Goal: Contribute content: Add original content to the website for others to see

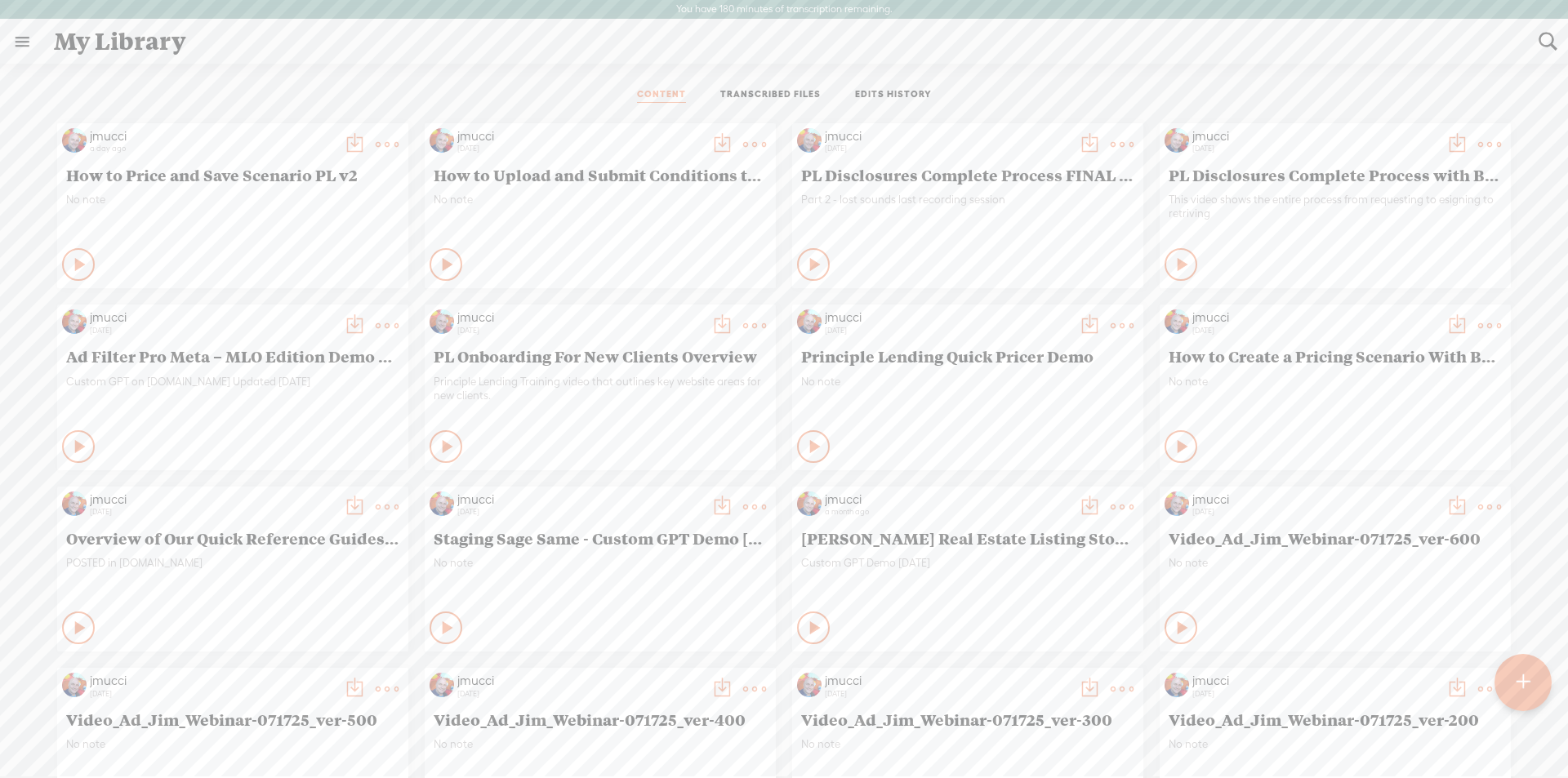
click at [1518, 682] on t at bounding box center [1522, 682] width 14 height 37
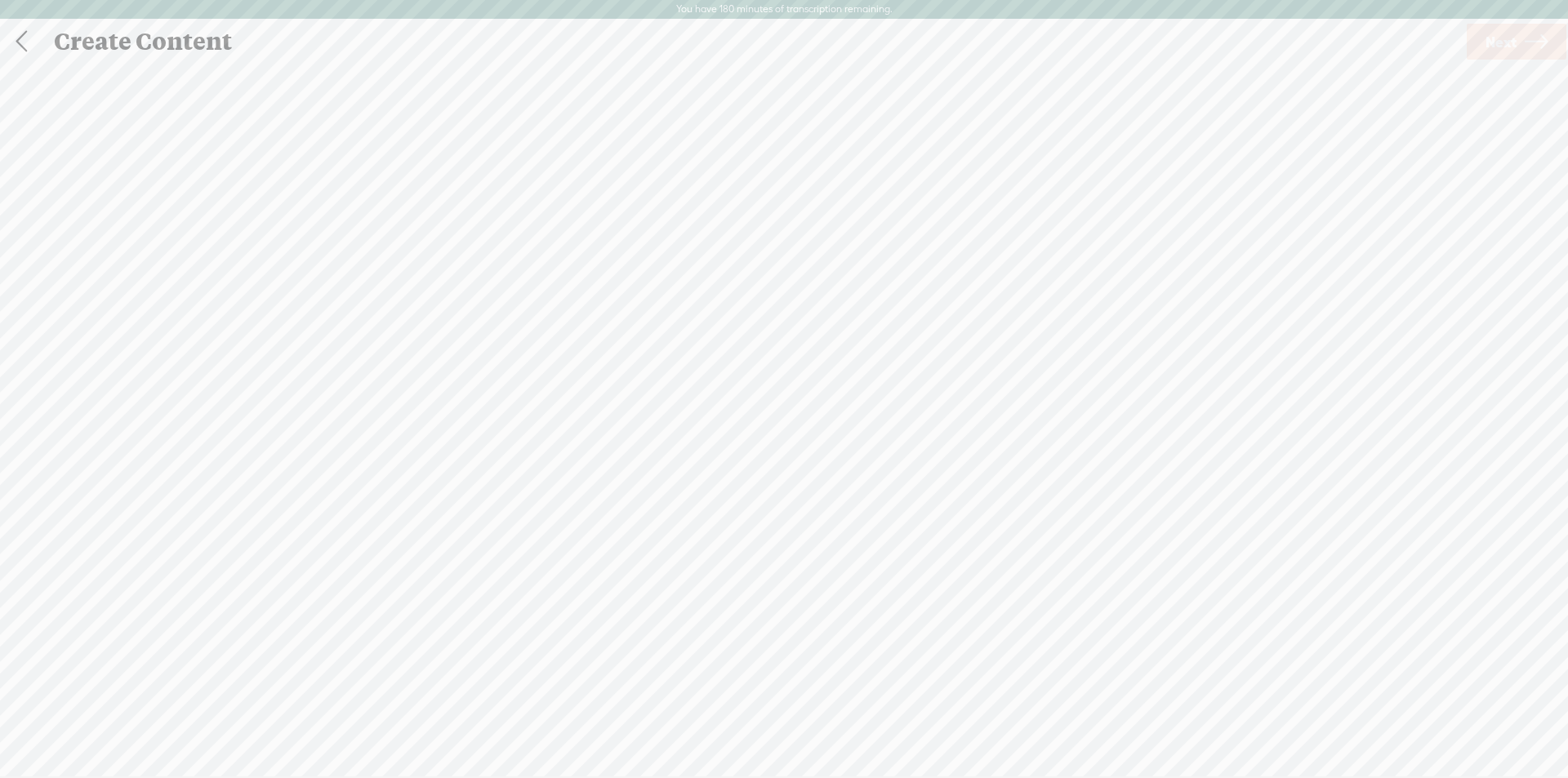
scroll to position [1, 0]
click at [728, 83] on div "Import Mode" at bounding box center [705, 82] width 147 height 41
click at [793, 442] on div at bounding box center [784, 435] width 33 height 33
click at [1510, 44] on span "Next" at bounding box center [1501, 40] width 31 height 41
click at [934, 425] on span "Transcribe and edit" at bounding box center [909, 427] width 161 height 19
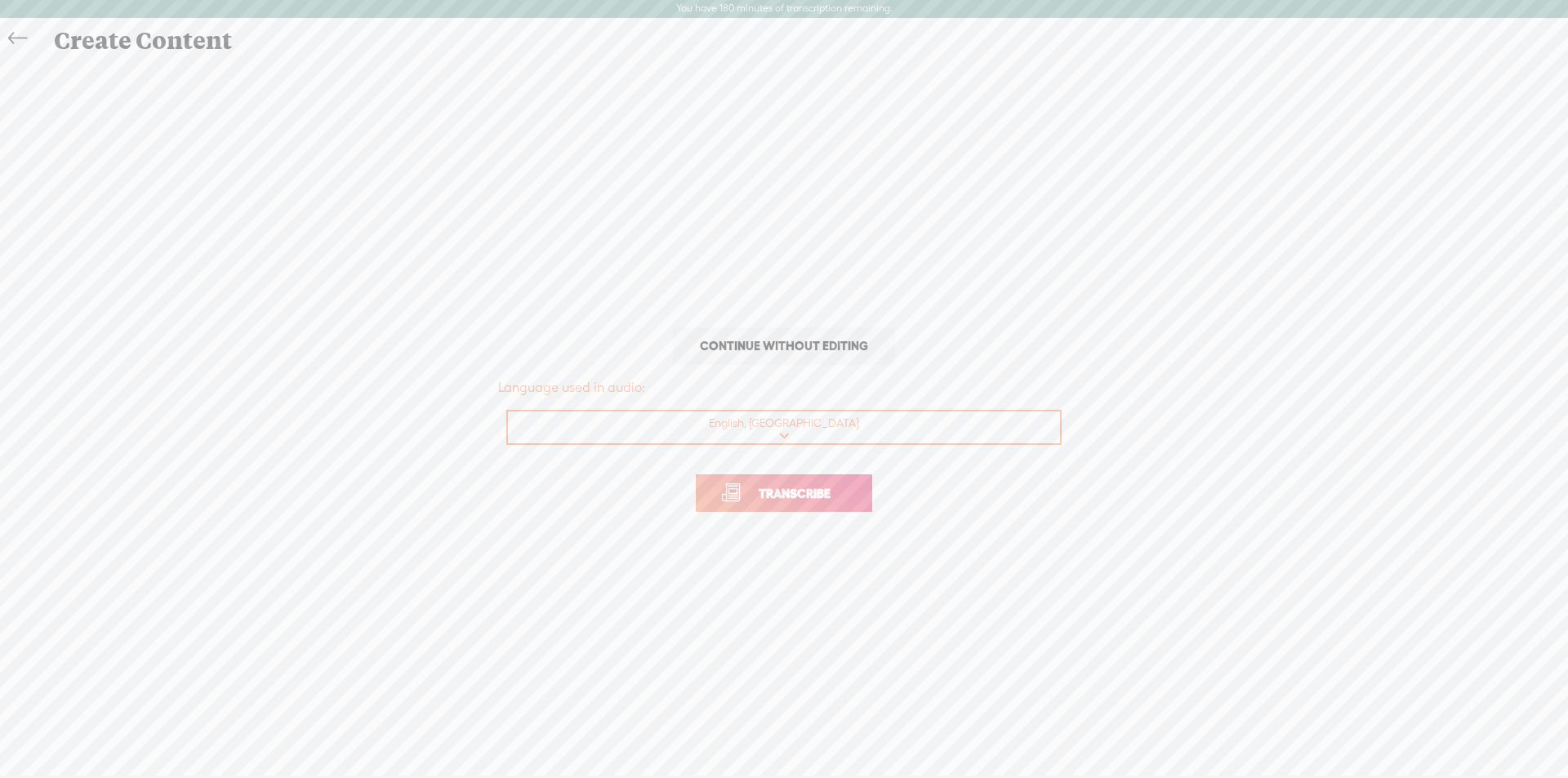
click at [798, 499] on span "Transcribe" at bounding box center [795, 494] width 107 height 19
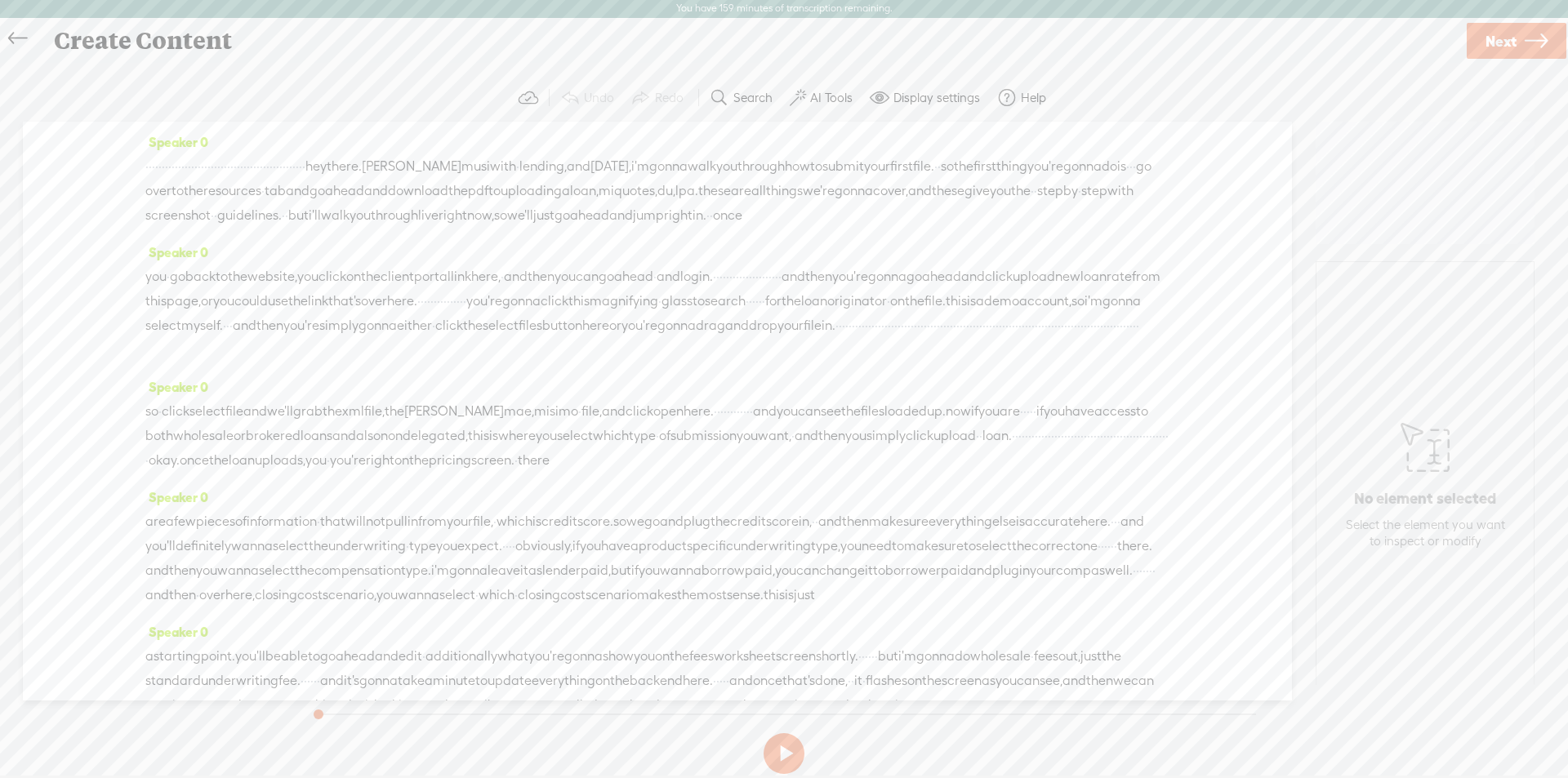
click at [823, 96] on label "AI Tools" at bounding box center [831, 98] width 42 height 16
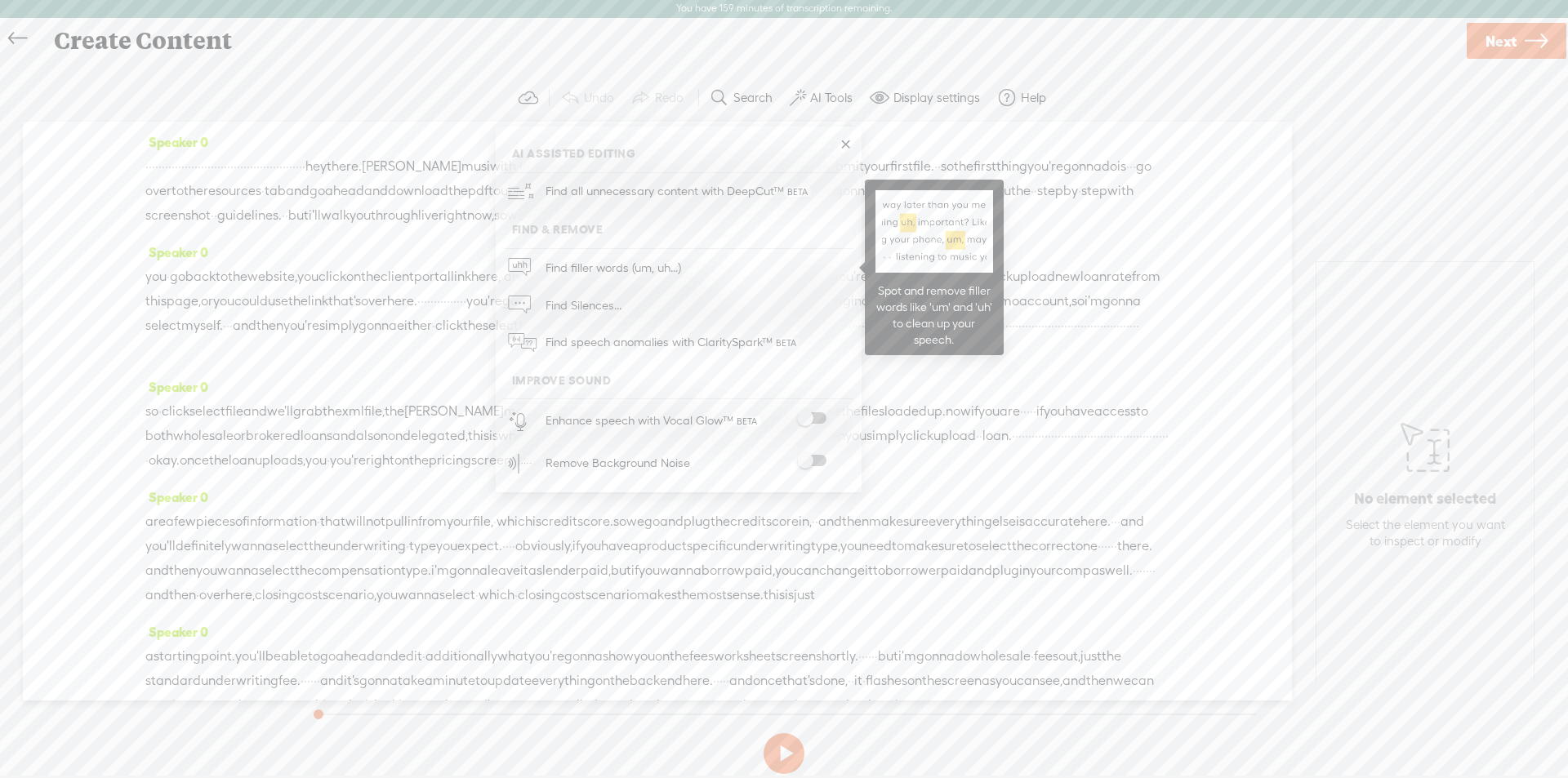
click at [624, 272] on span "Find filler words (um, uh...)" at bounding box center [612, 268] width 147 height 36
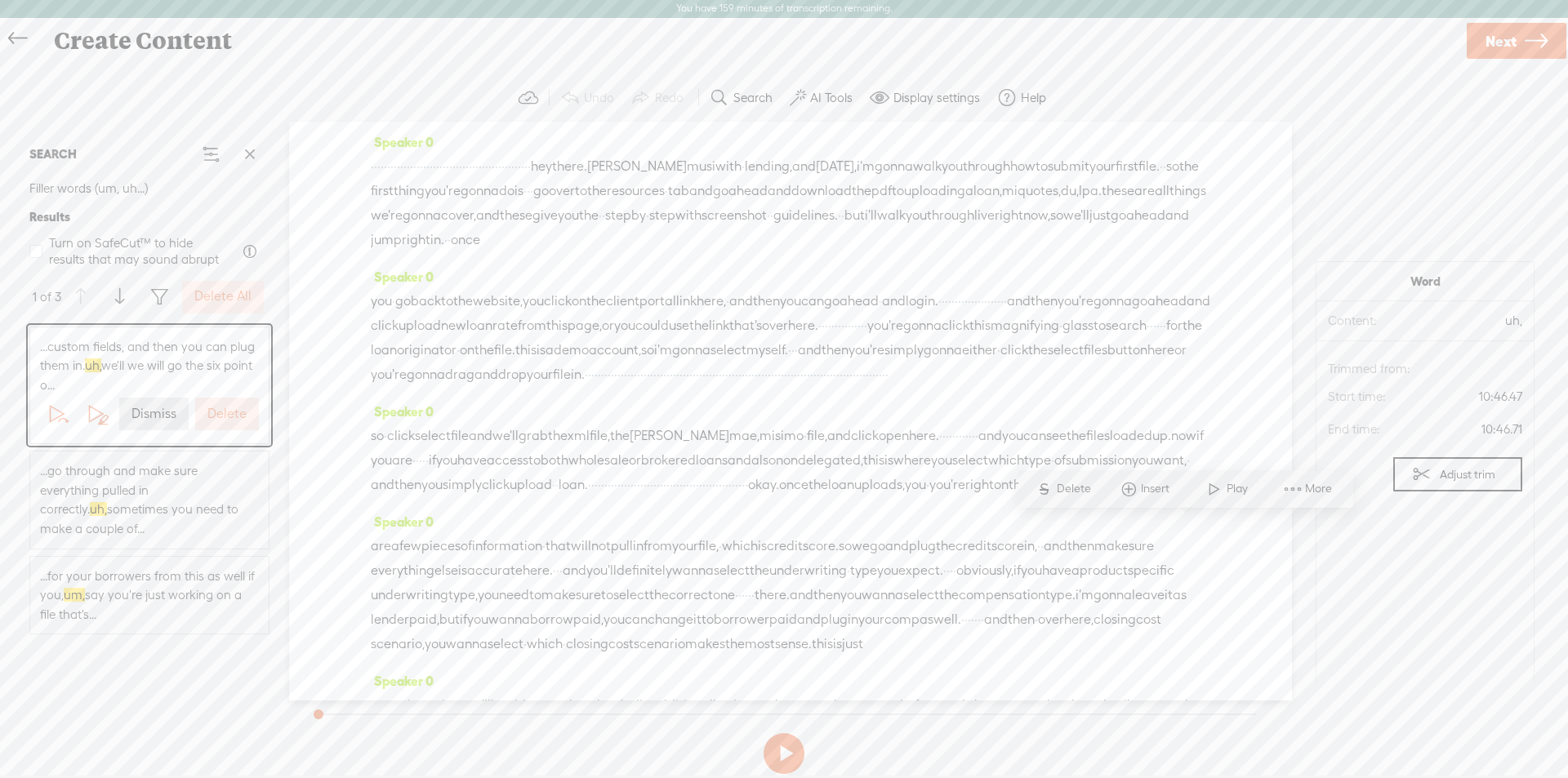
scroll to position [2200, 0]
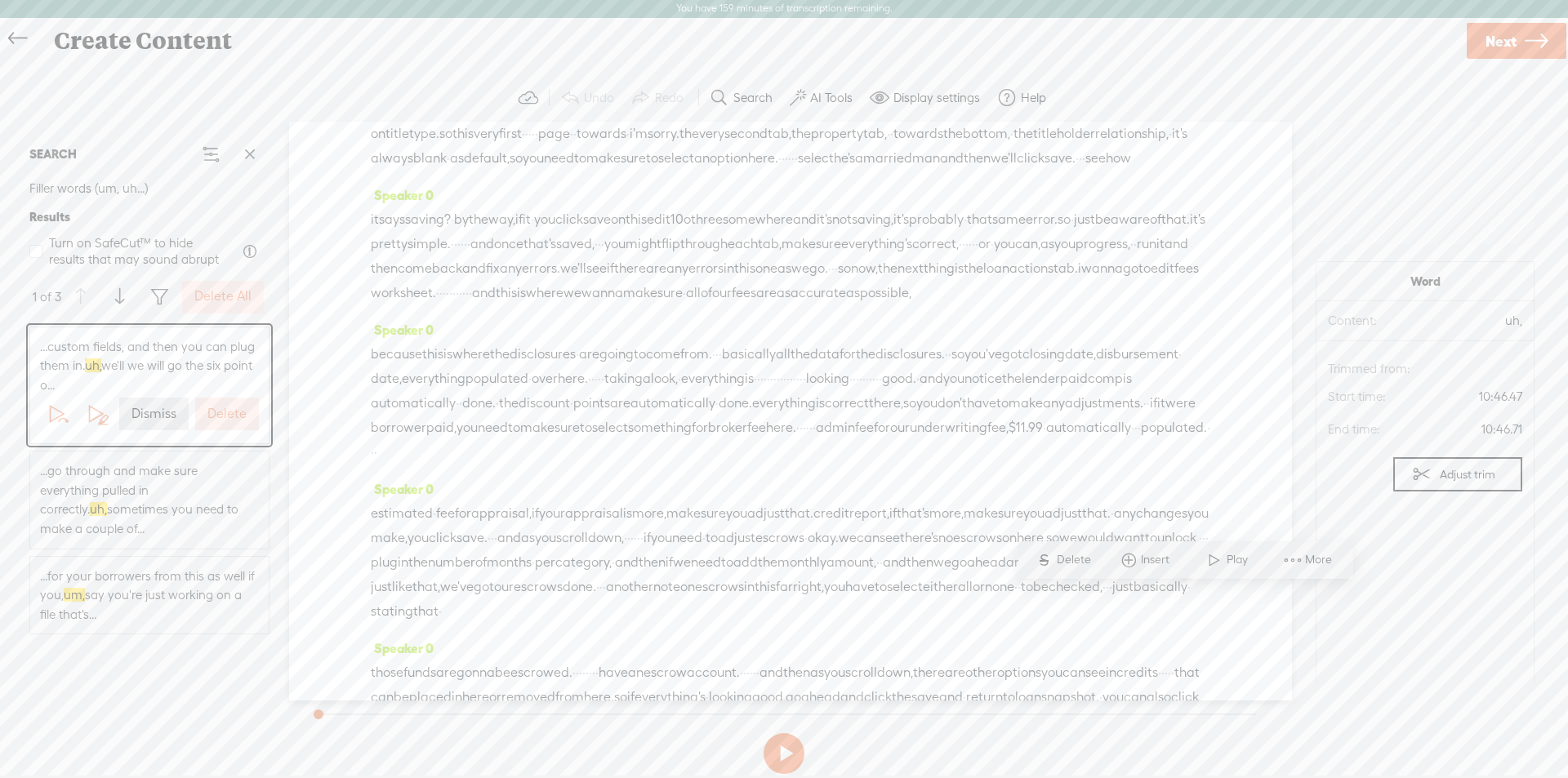
click at [243, 290] on label "Delete All" at bounding box center [224, 296] width 58 height 17
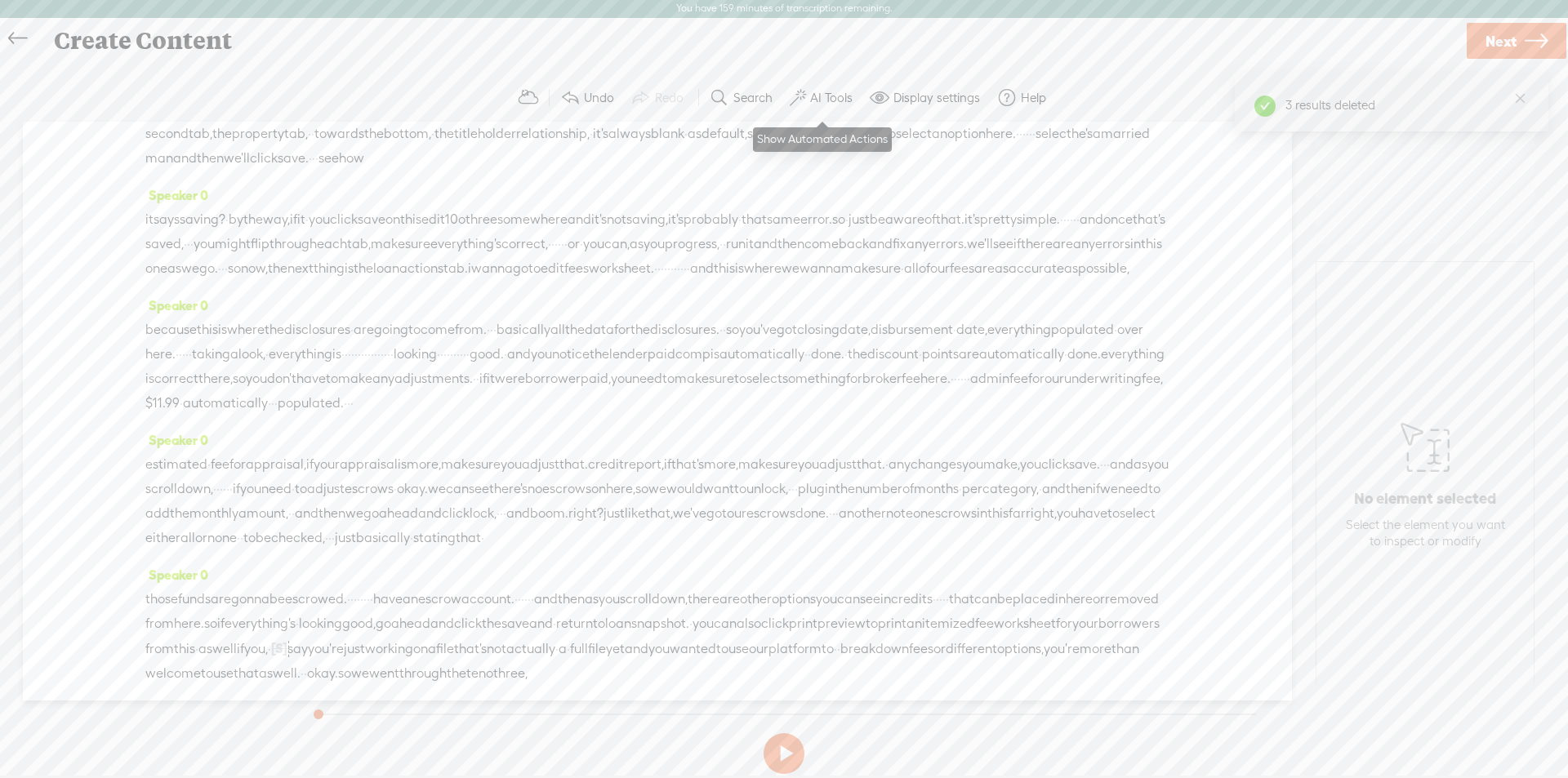
click at [823, 92] on label "AI Tools" at bounding box center [831, 98] width 42 height 16
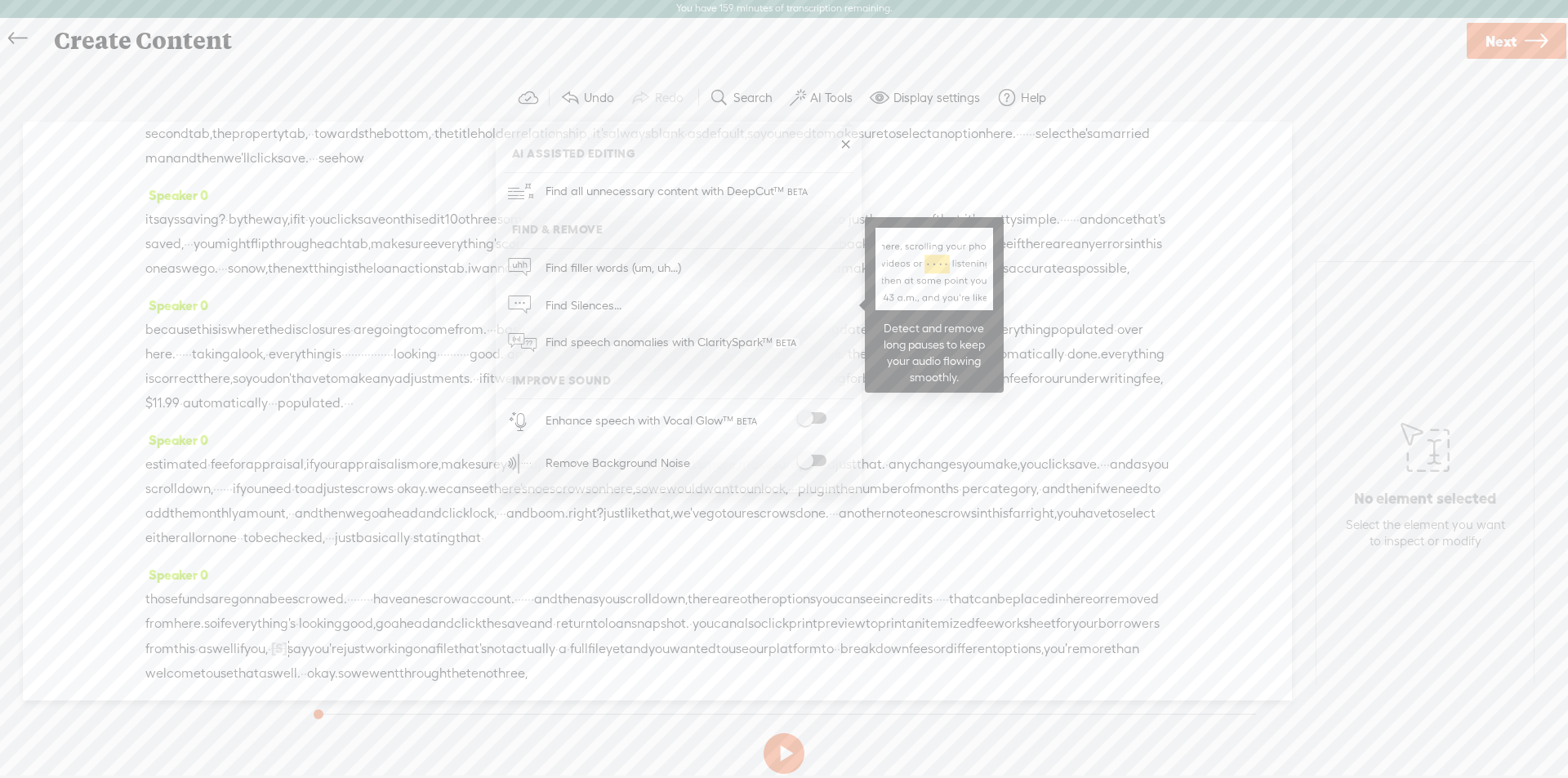
click at [601, 300] on span "Find Silences..." at bounding box center [582, 305] width 87 height 36
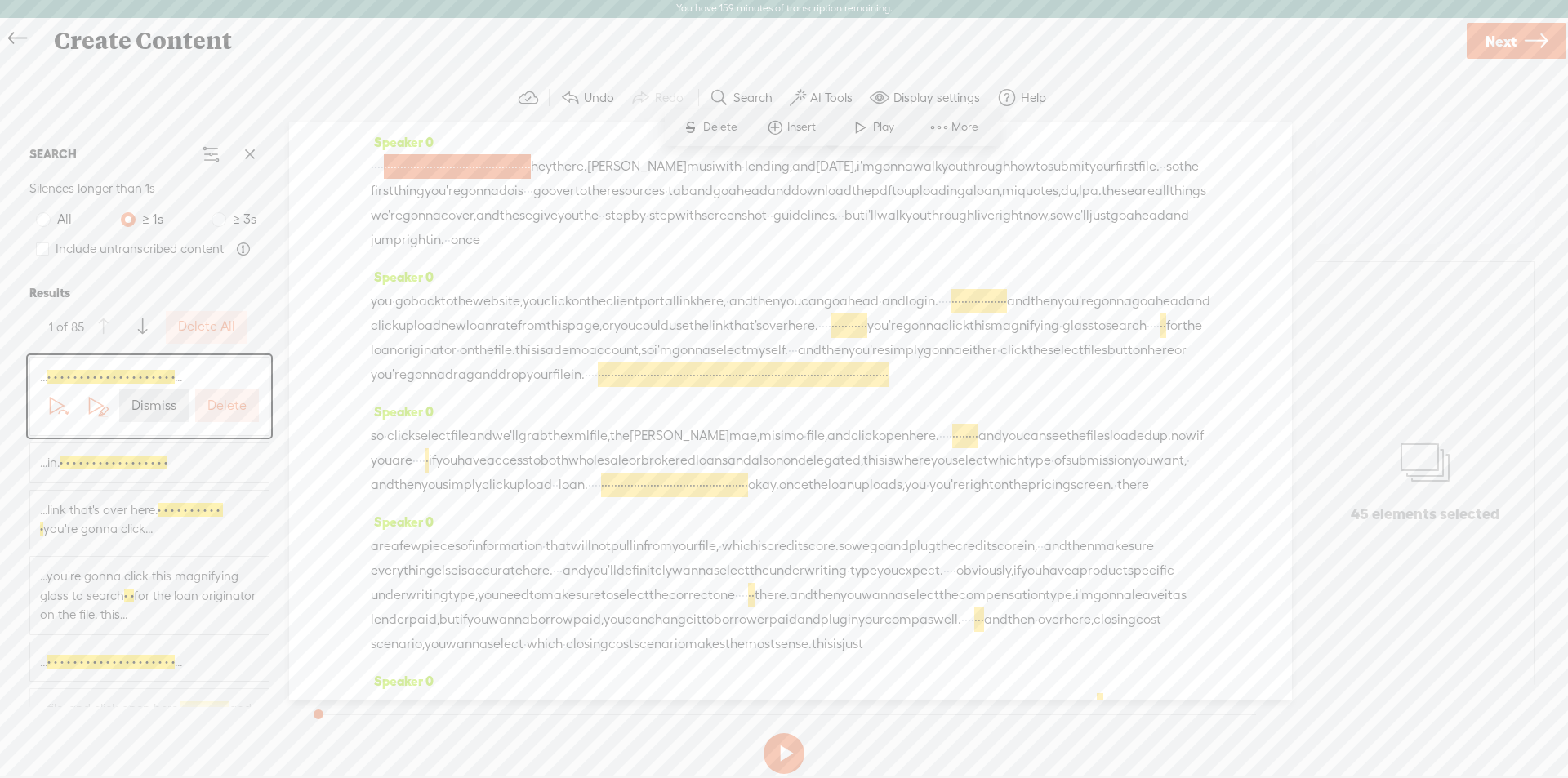
click at [214, 329] on label "Delete All" at bounding box center [207, 327] width 58 height 17
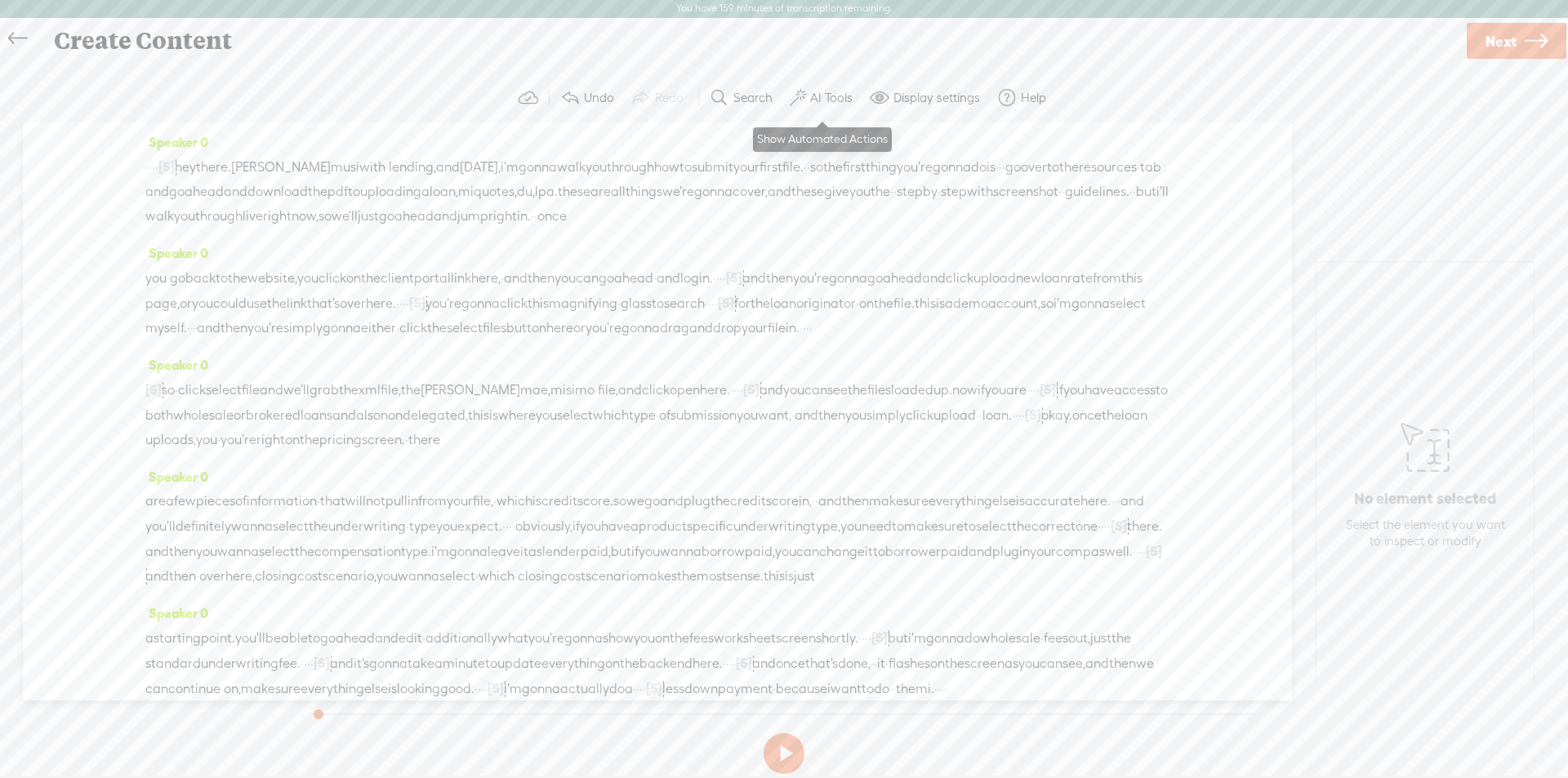
click at [821, 95] on label "AI Tools" at bounding box center [831, 98] width 42 height 16
click at [812, 414] on span at bounding box center [812, 418] width 30 height 12
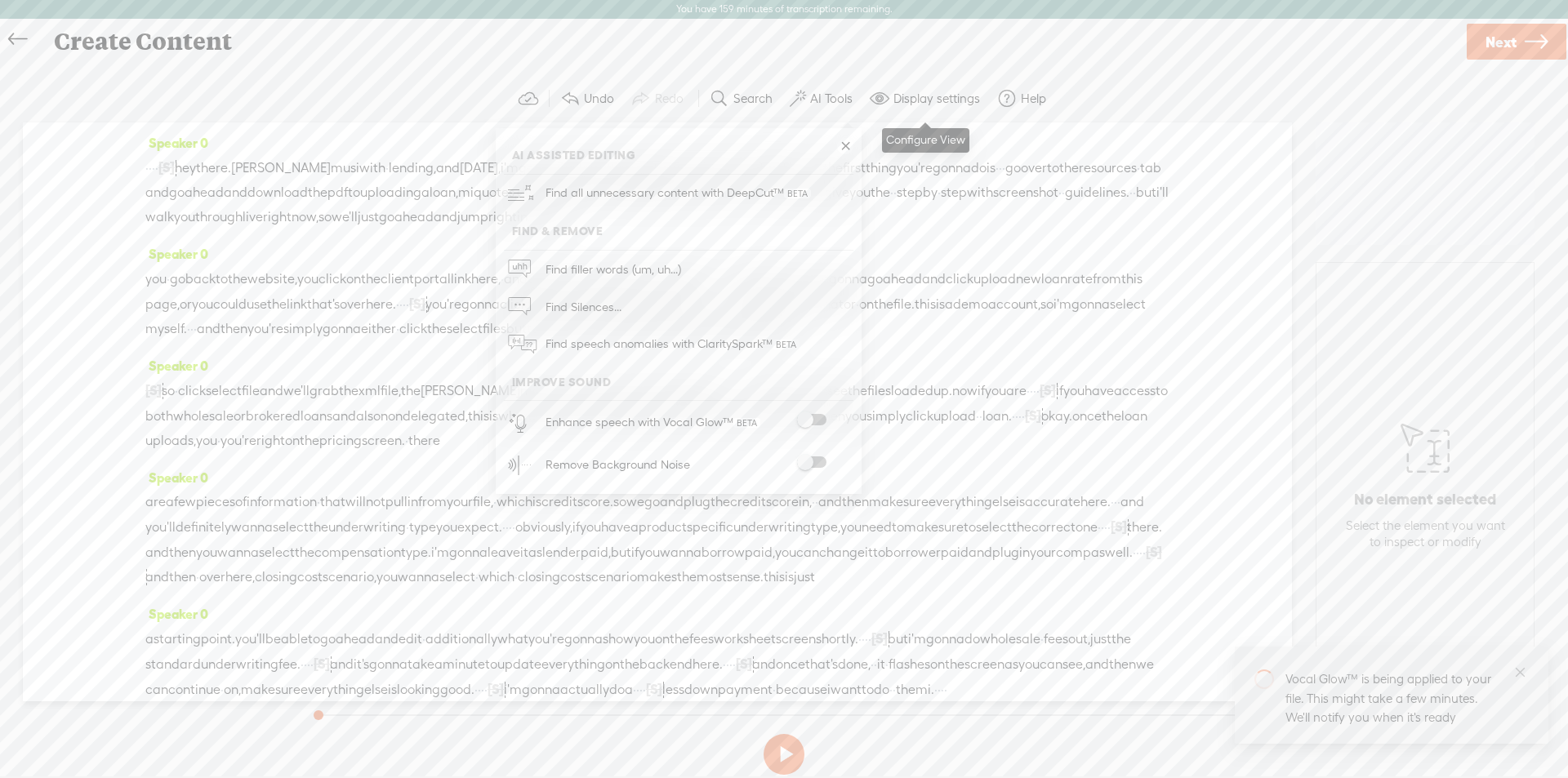
click at [923, 96] on label "Display settings" at bounding box center [937, 98] width 86 height 16
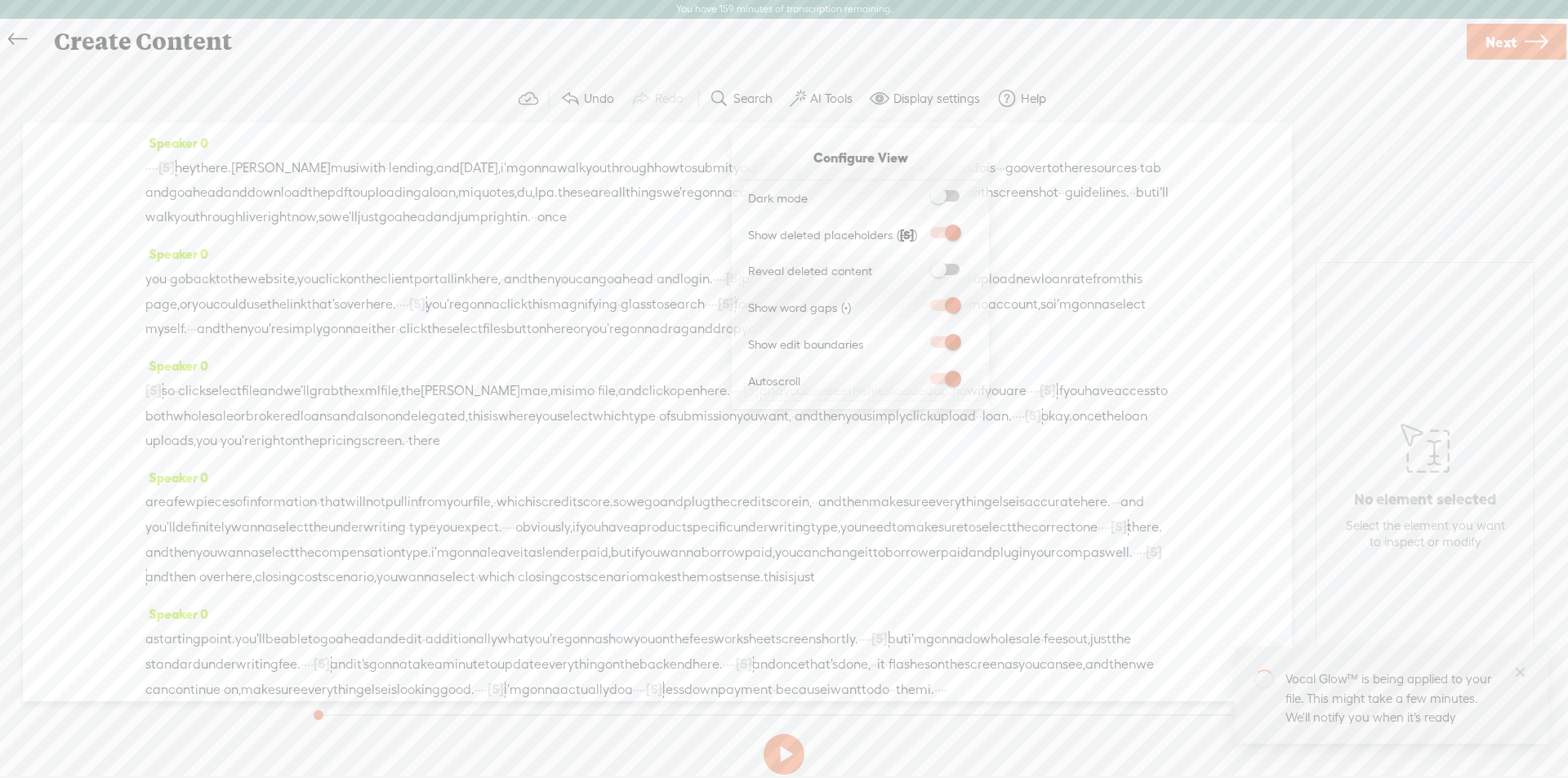
click at [954, 197] on span at bounding box center [944, 196] width 30 height 12
click at [917, 190] on input "checkbox" at bounding box center [917, 190] width 0 height 0
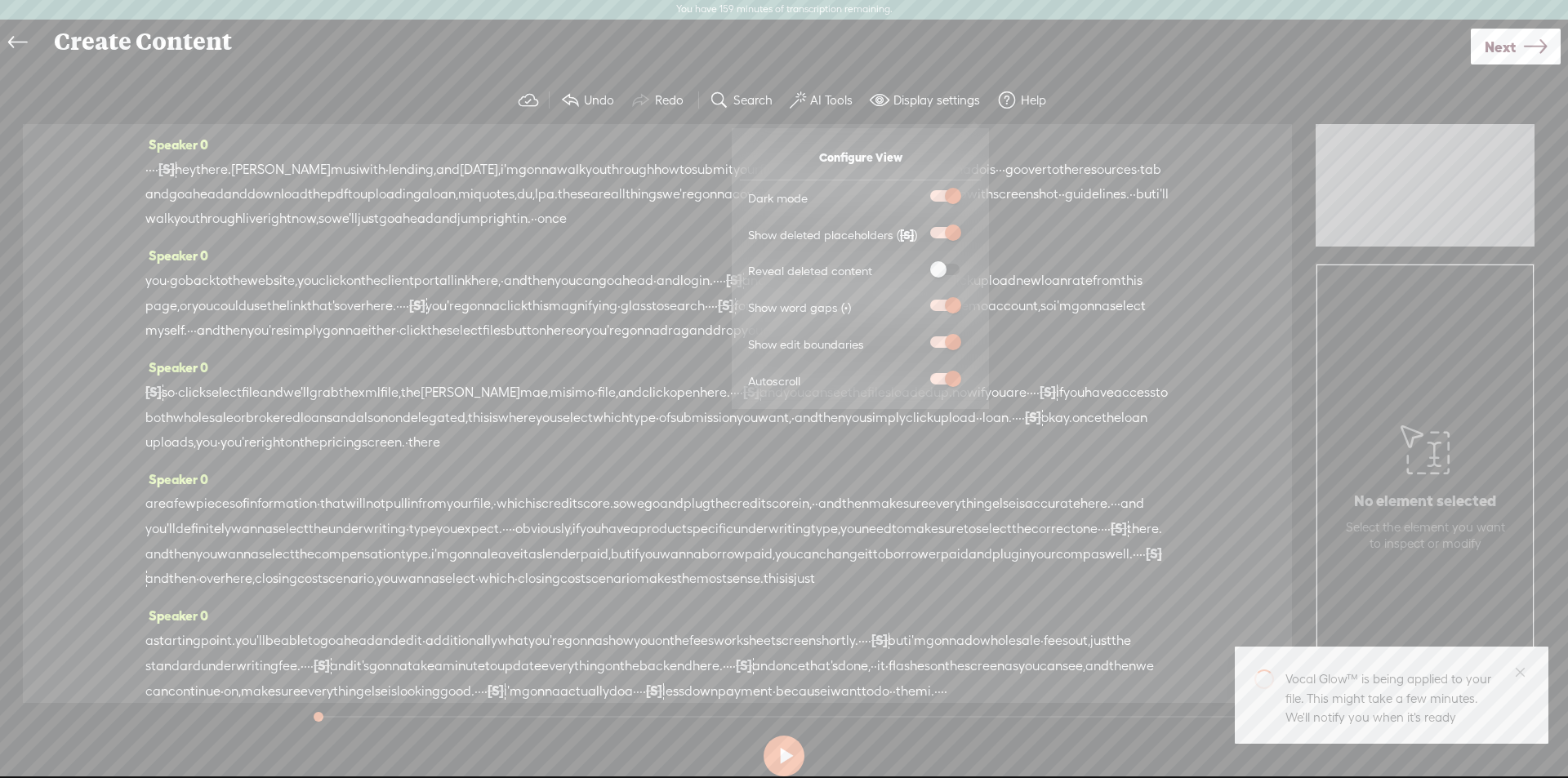
click at [727, 60] on div "Create Content" at bounding box center [756, 41] width 1428 height 42
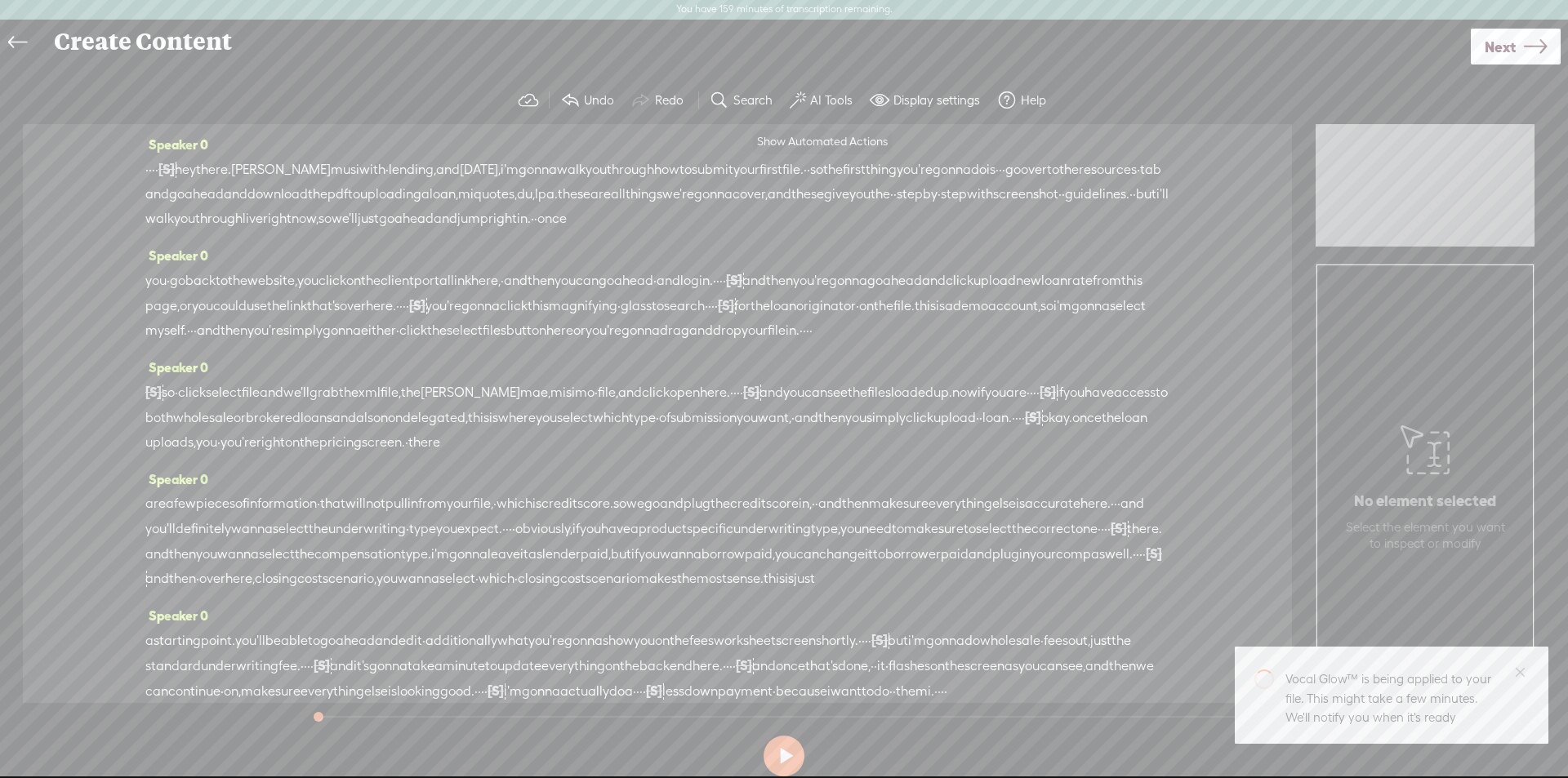
click at [801, 94] on span at bounding box center [797, 100] width 16 height 19
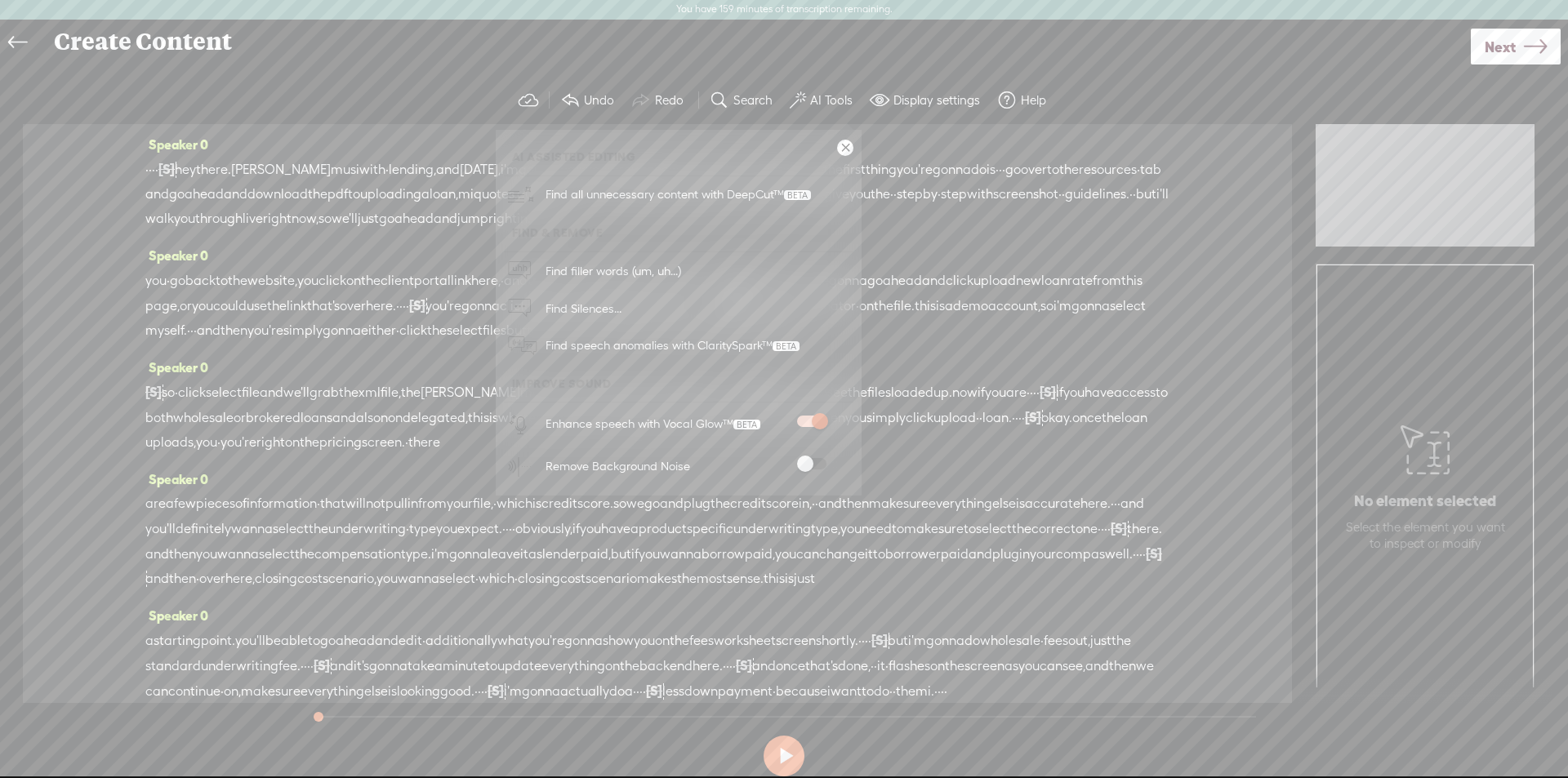
click at [810, 460] on span at bounding box center [812, 463] width 30 height 12
click at [792, 756] on button at bounding box center [784, 756] width 41 height 41
click at [866, 603] on div "Speaker 0 are a few pieces of information · that will not pull in from your fil…" at bounding box center [656, 535] width 1024 height 136
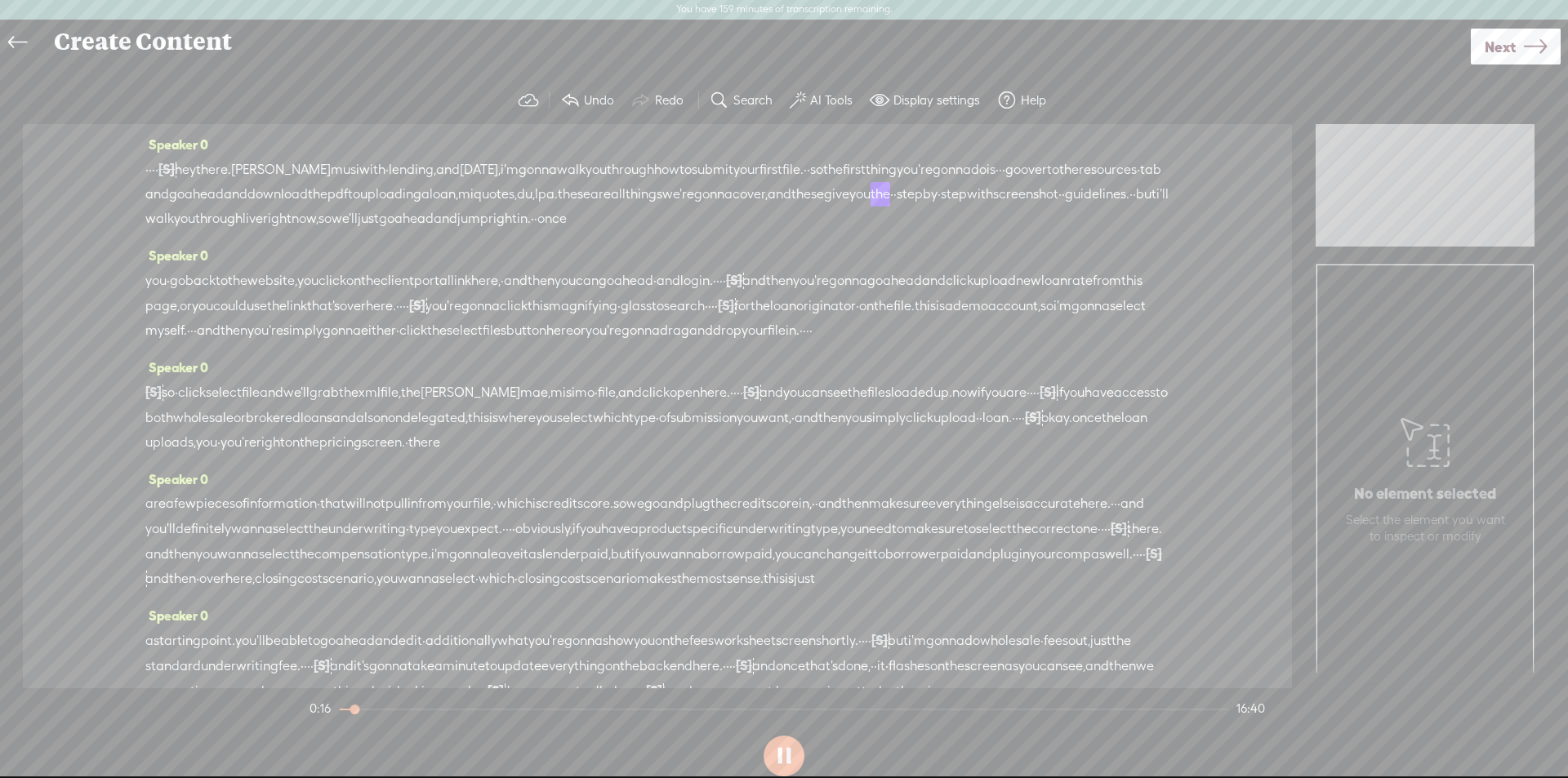
click at [791, 757] on button at bounding box center [784, 756] width 41 height 41
click at [21, 41] on icon at bounding box center [18, 43] width 19 height 36
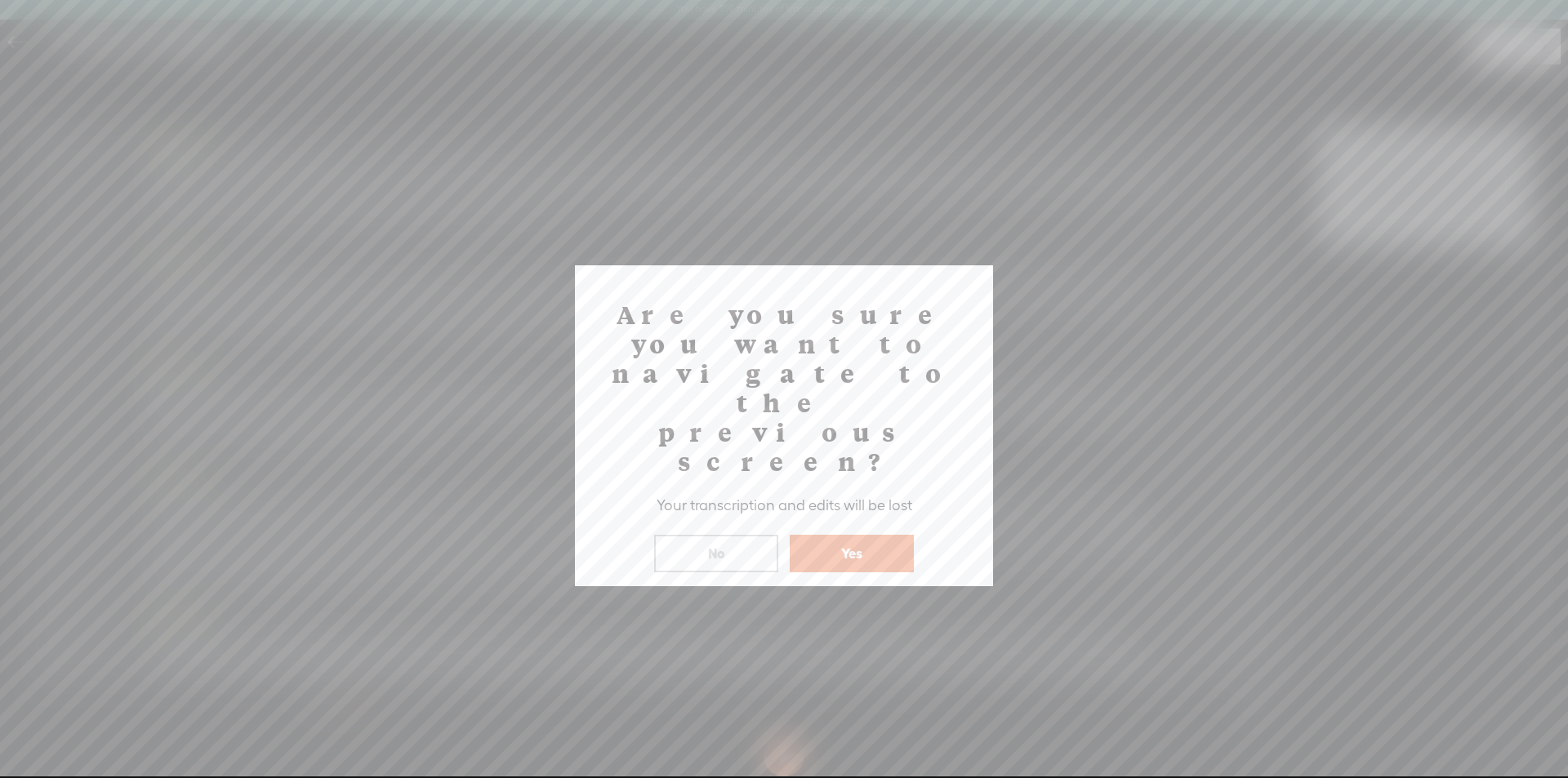
click at [867, 534] on button "Yes" at bounding box center [851, 553] width 124 height 37
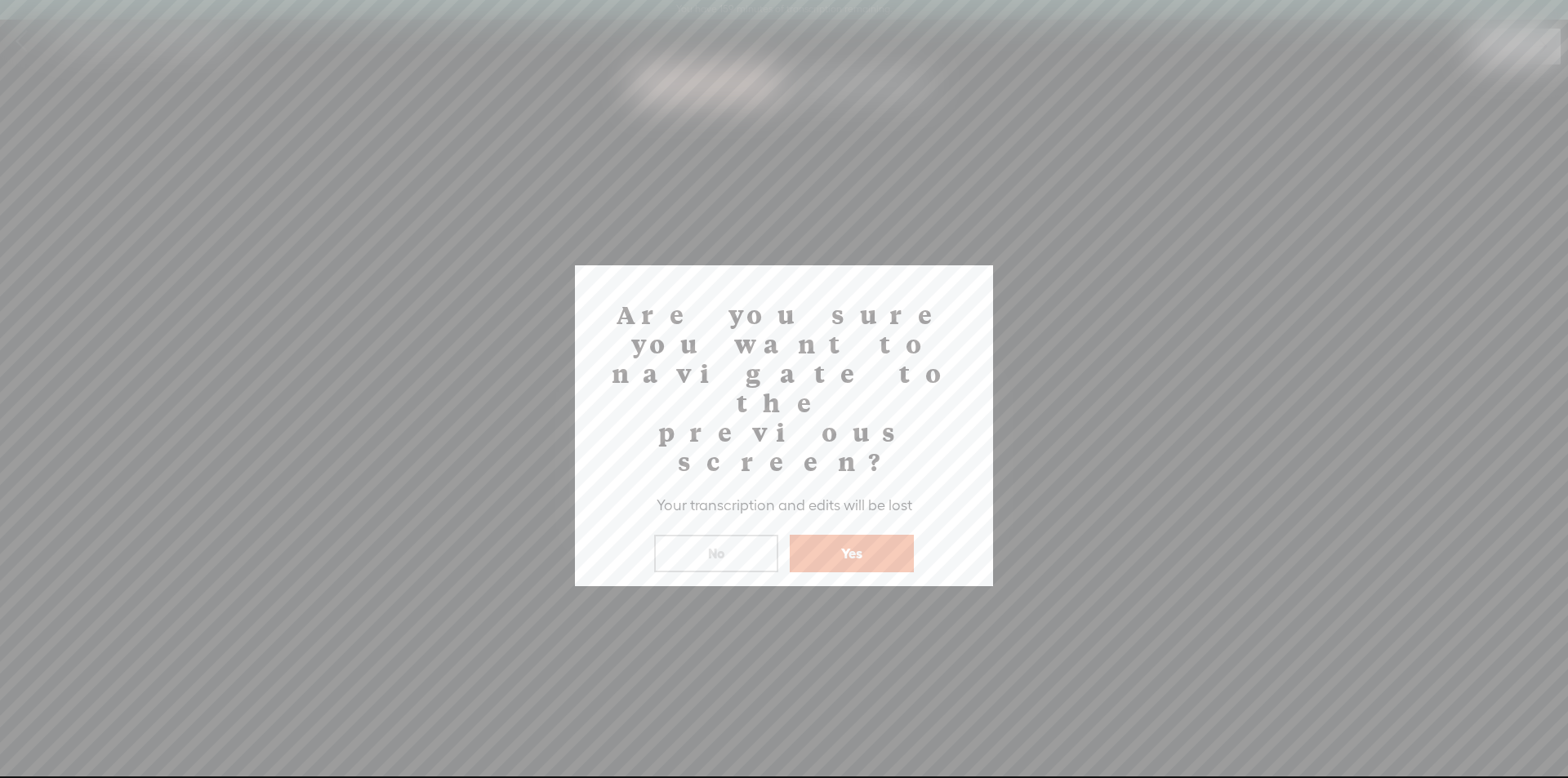
scroll to position [2, 0]
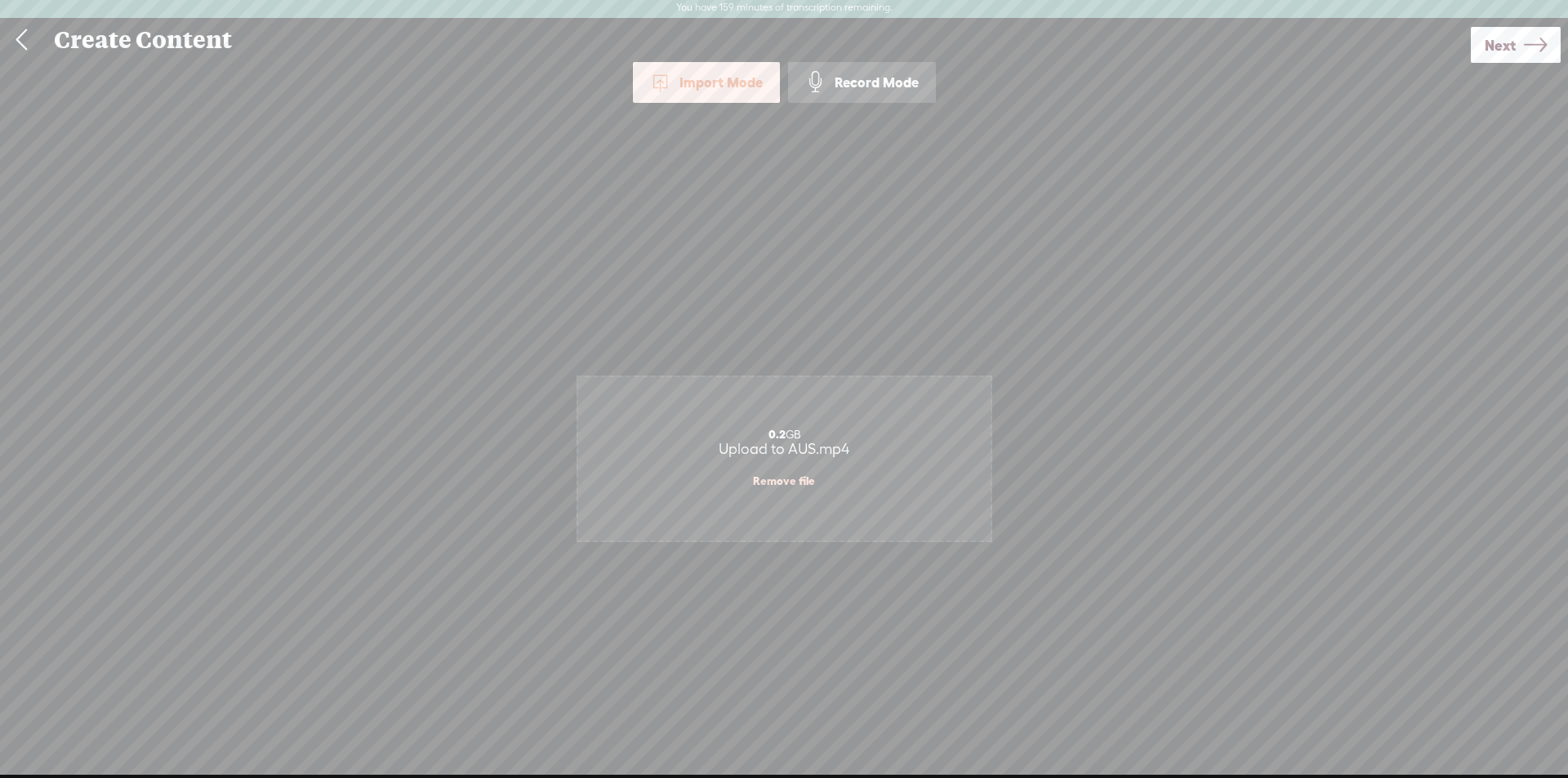
click at [114, 49] on div "Create Content" at bounding box center [756, 40] width 1428 height 42
click at [25, 47] on link at bounding box center [21, 40] width 41 height 42
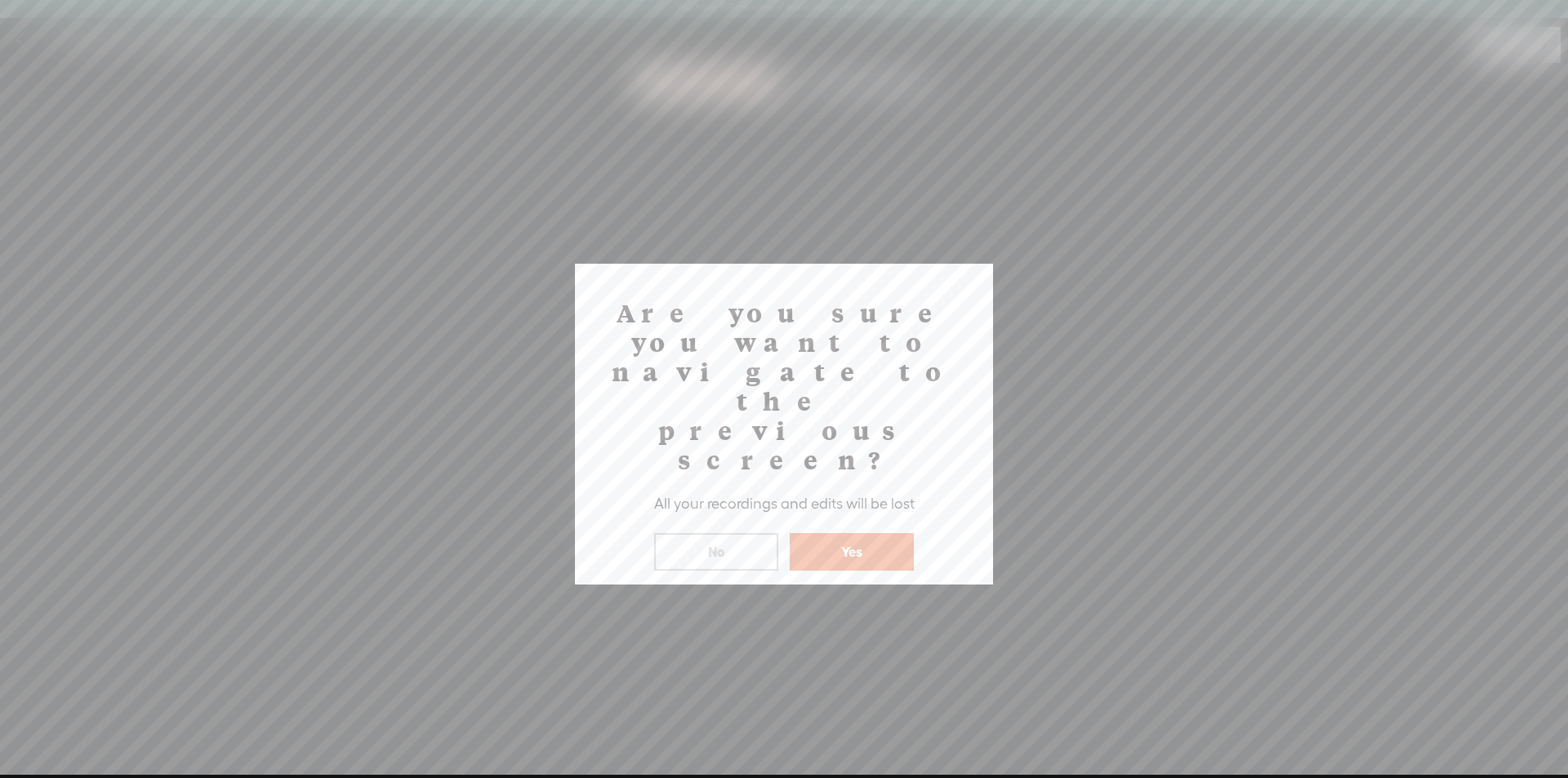
click at [856, 533] on button "Yes" at bounding box center [851, 552] width 124 height 37
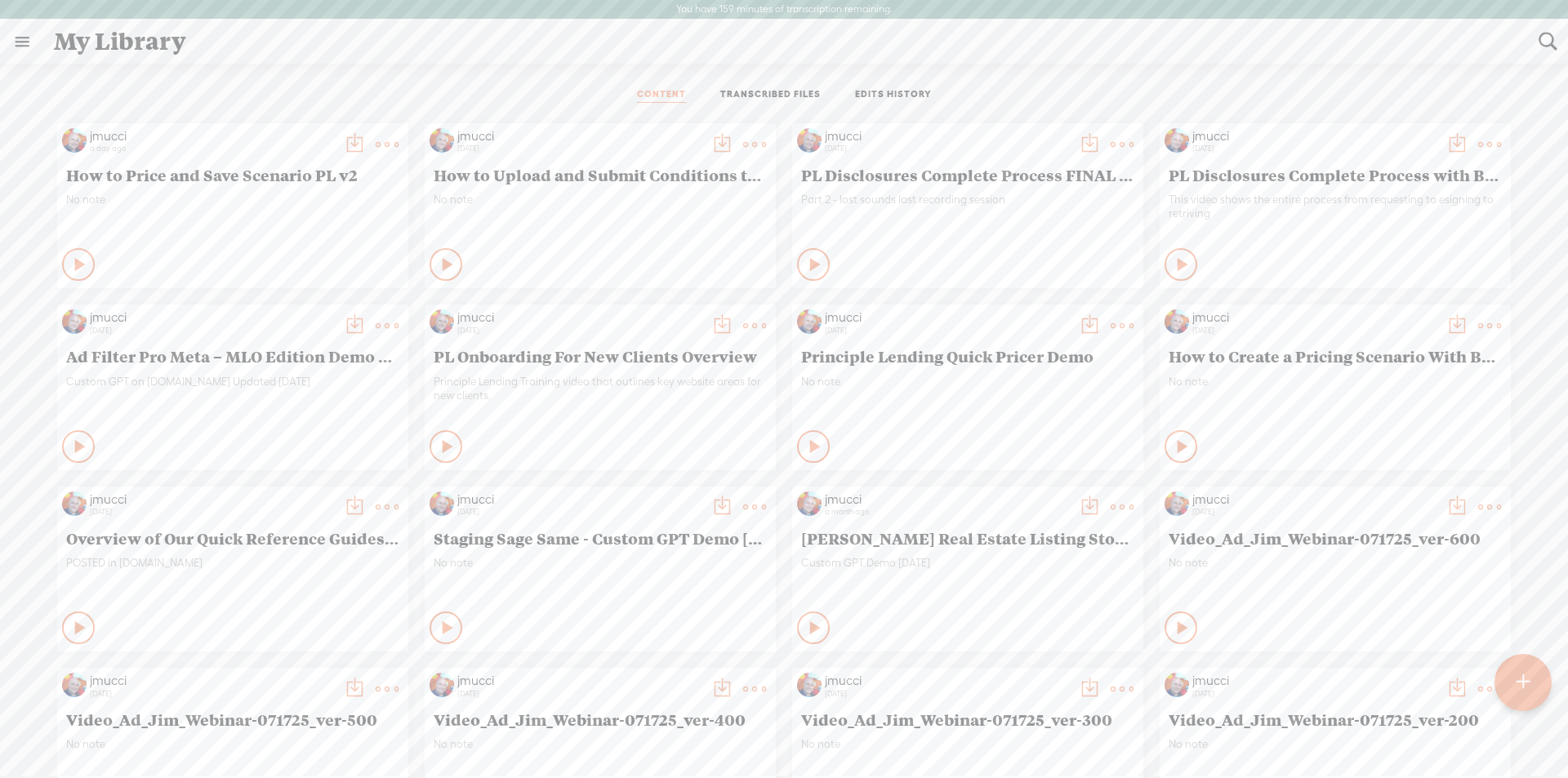
click at [1520, 679] on t at bounding box center [1522, 682] width 13 height 35
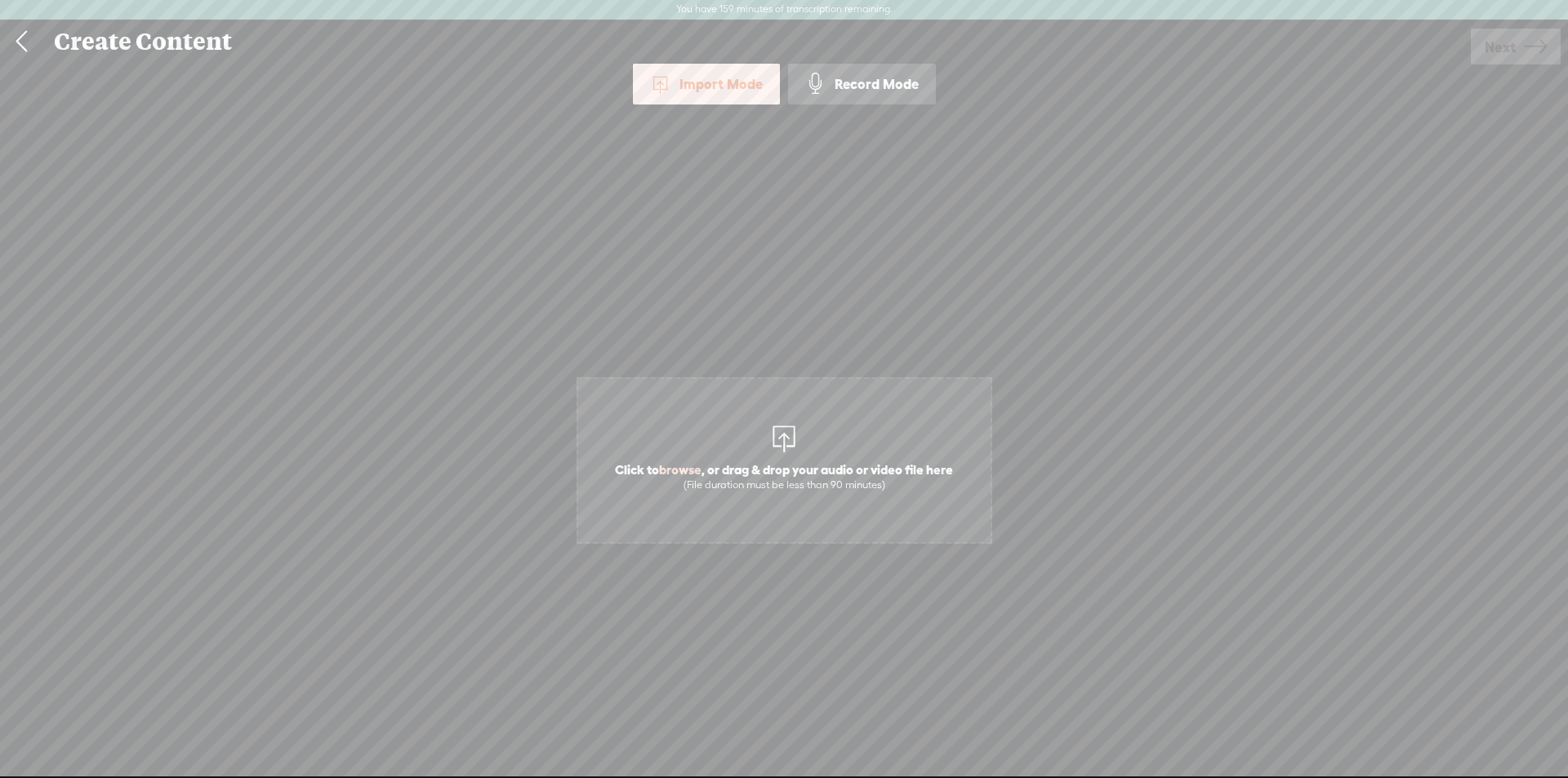
click at [780, 441] on div at bounding box center [784, 436] width 33 height 33
click at [1494, 48] on span "Next" at bounding box center [1500, 46] width 31 height 41
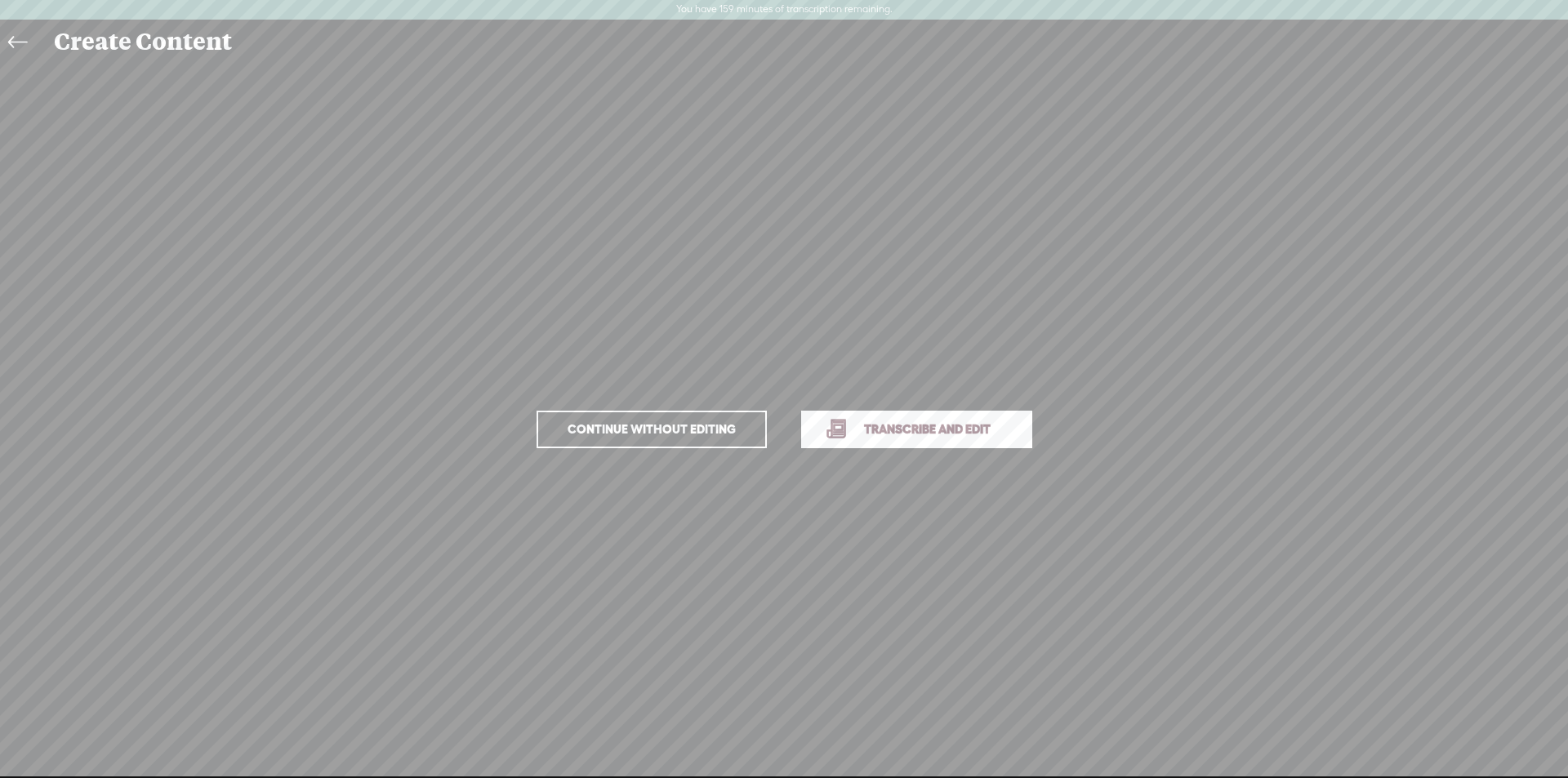
click at [914, 428] on span "Transcribe and edit" at bounding box center [927, 429] width 161 height 19
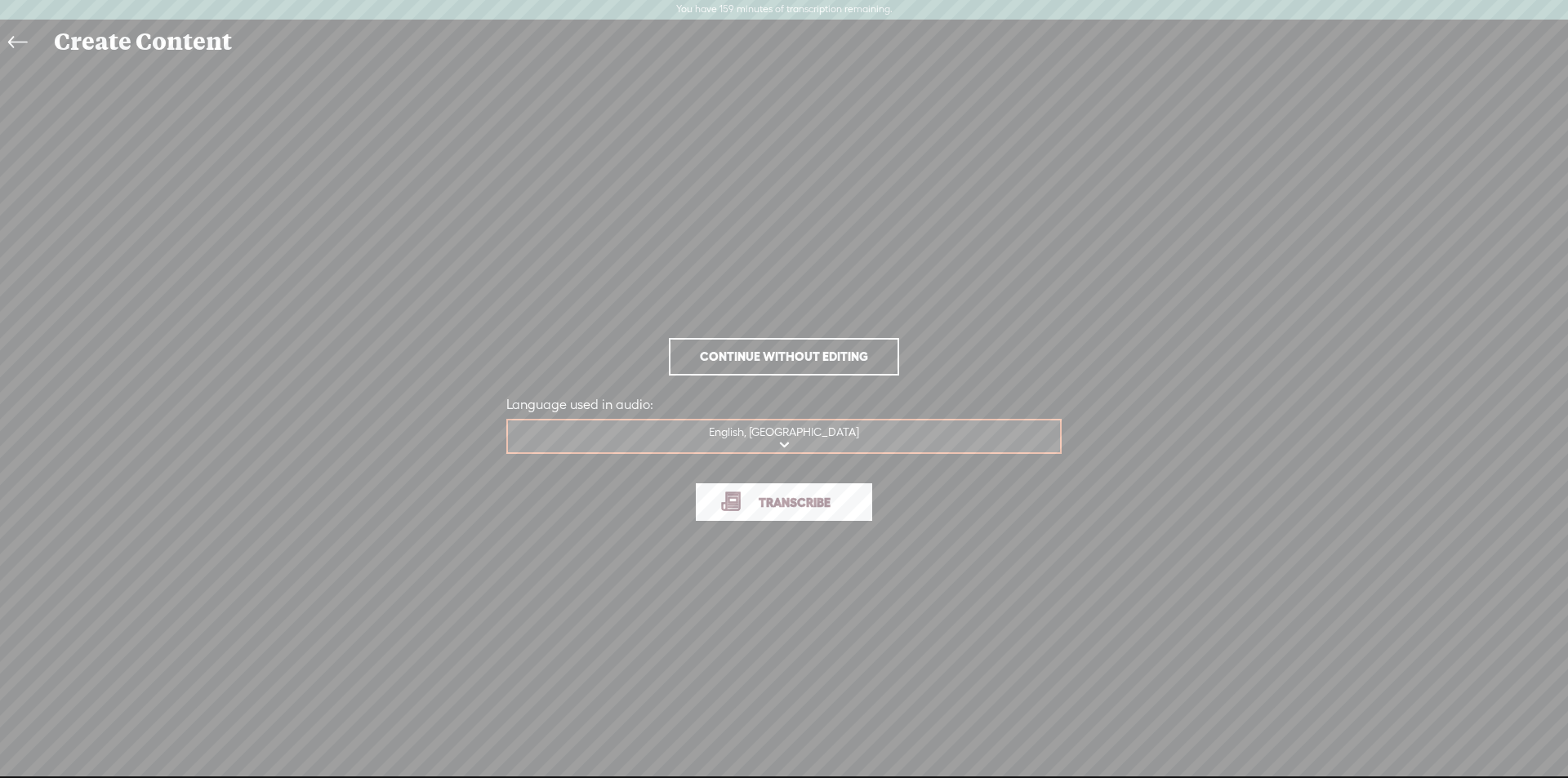
click at [843, 510] on span "Transcribe" at bounding box center [795, 503] width 107 height 19
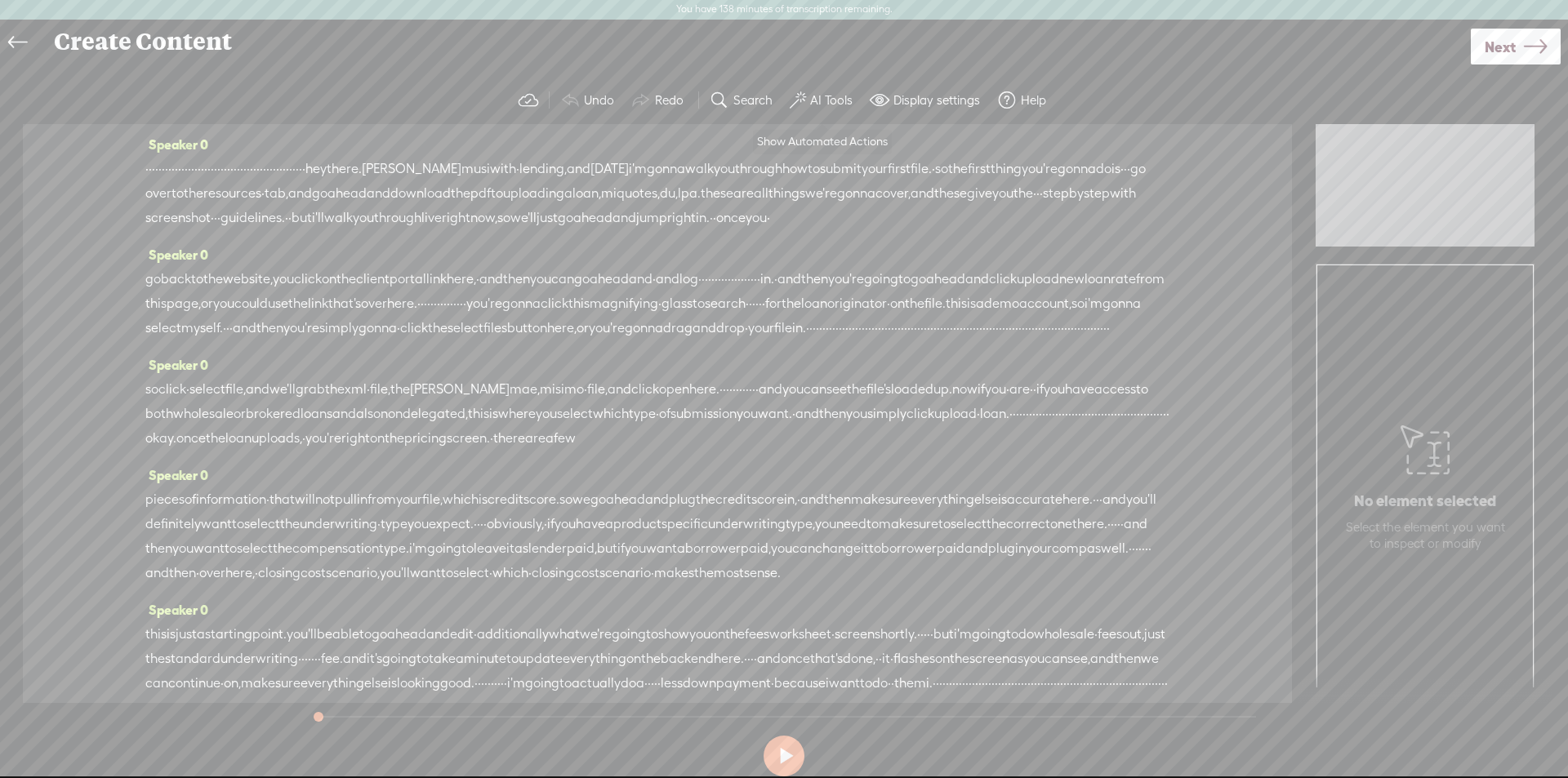
click at [826, 98] on label "AI Tools" at bounding box center [831, 100] width 42 height 16
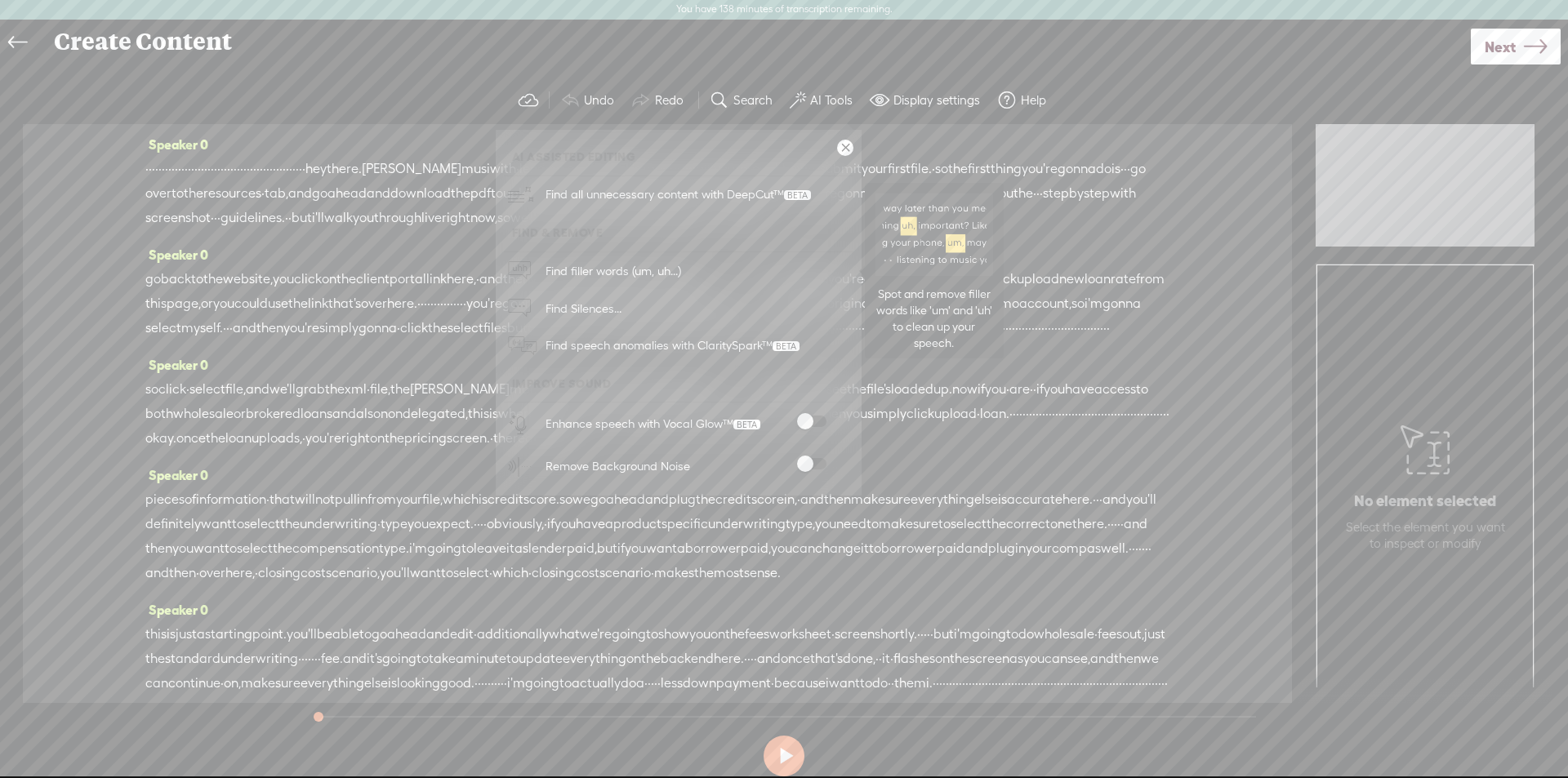
click at [608, 269] on span "Find filler words (um, uh...)" at bounding box center [612, 271] width 147 height 36
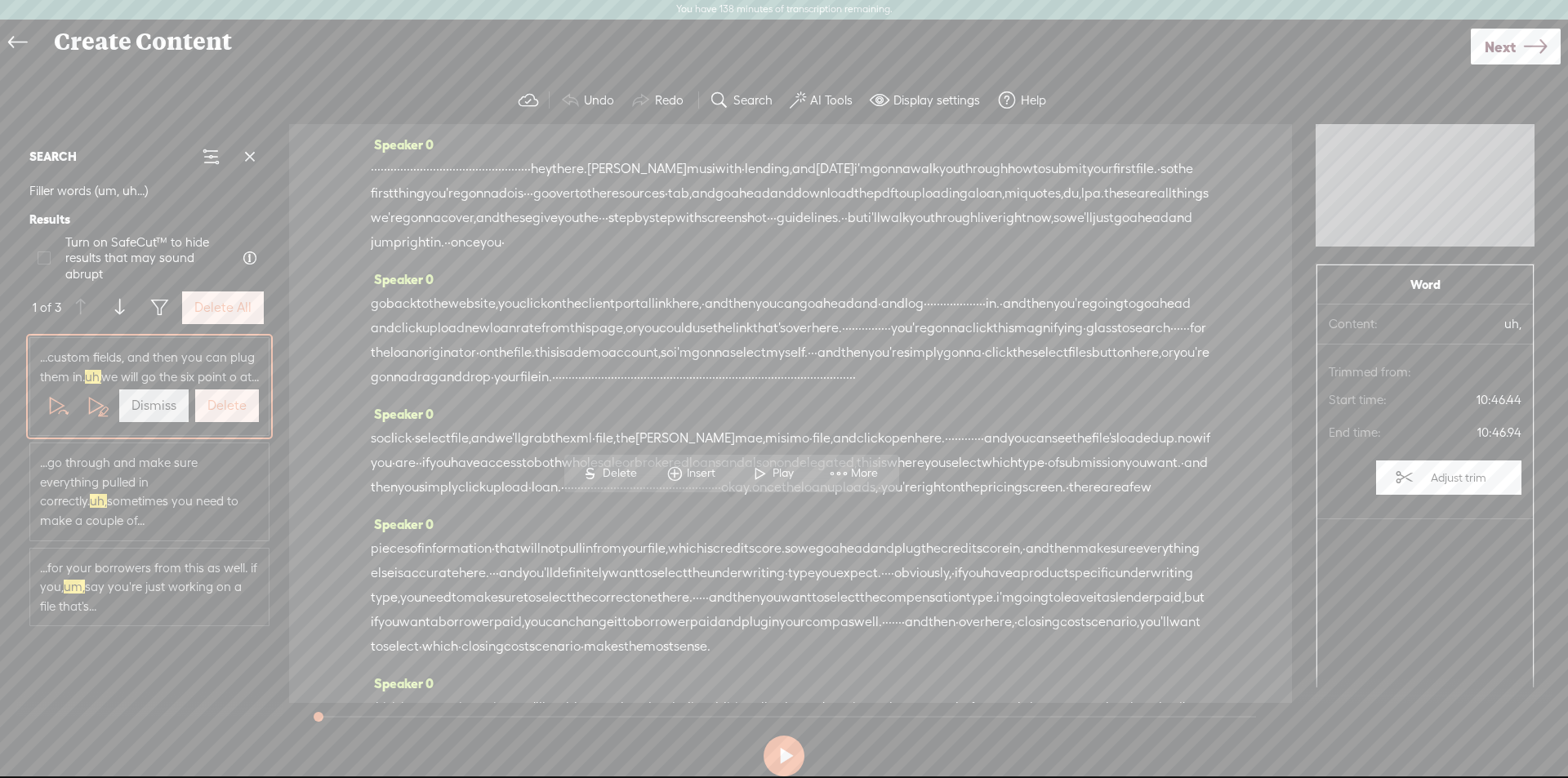
scroll to position [2225, 0]
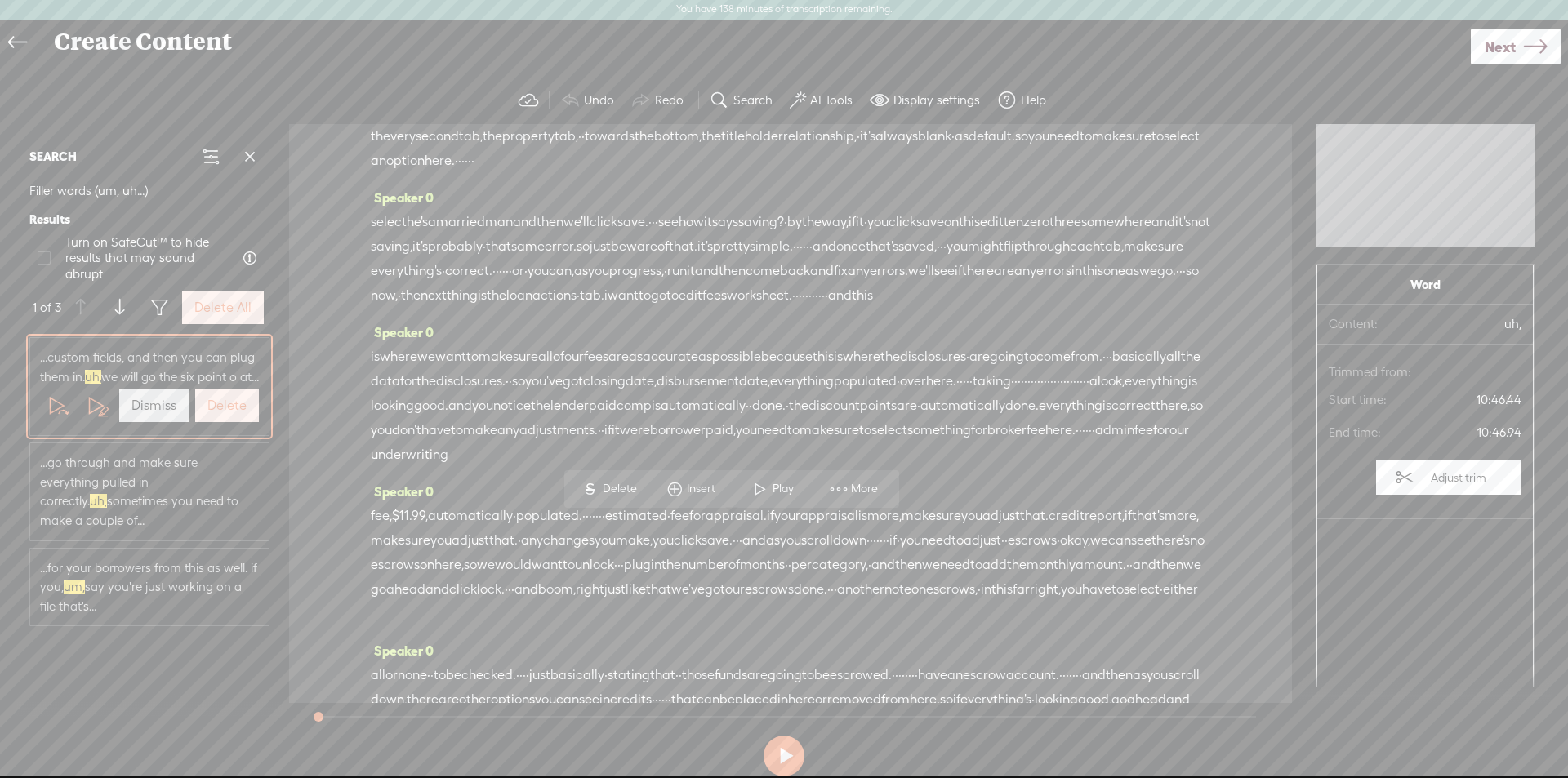
click at [249, 299] on label "Delete All" at bounding box center [224, 308] width 58 height 17
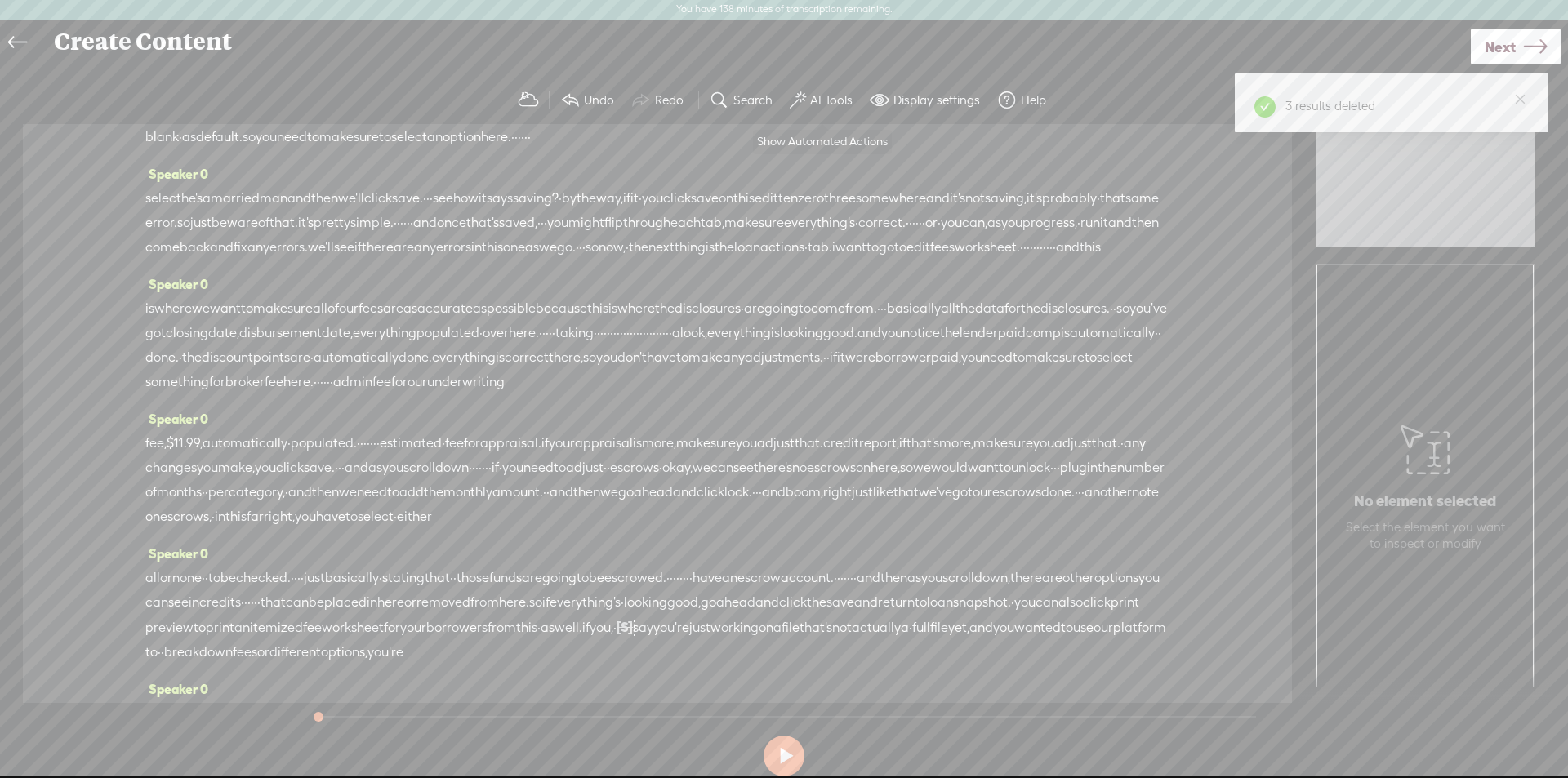
click at [814, 105] on label "AI Tools" at bounding box center [831, 100] width 42 height 16
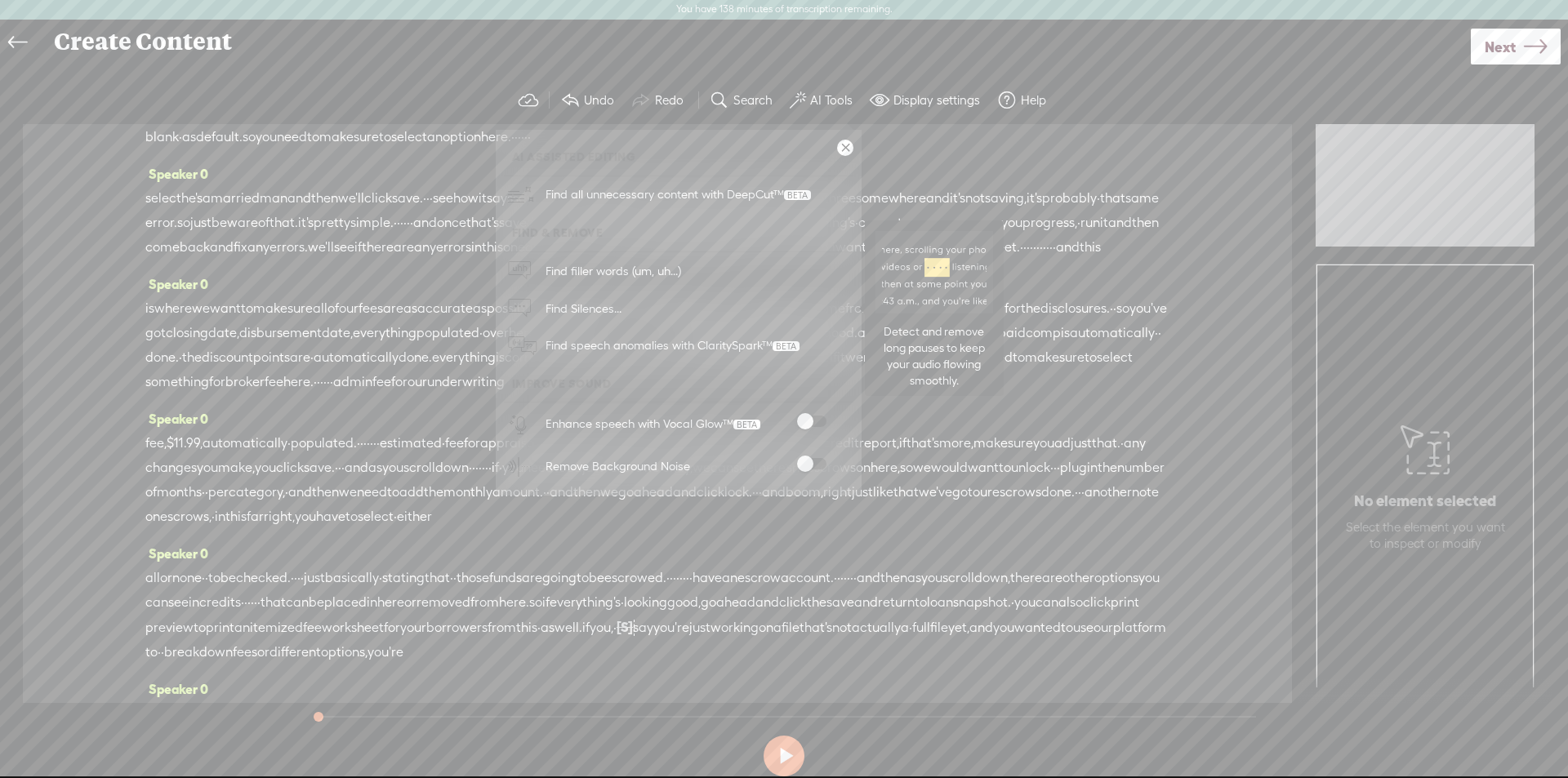
click at [594, 302] on span "Find Silences..." at bounding box center [582, 308] width 87 height 36
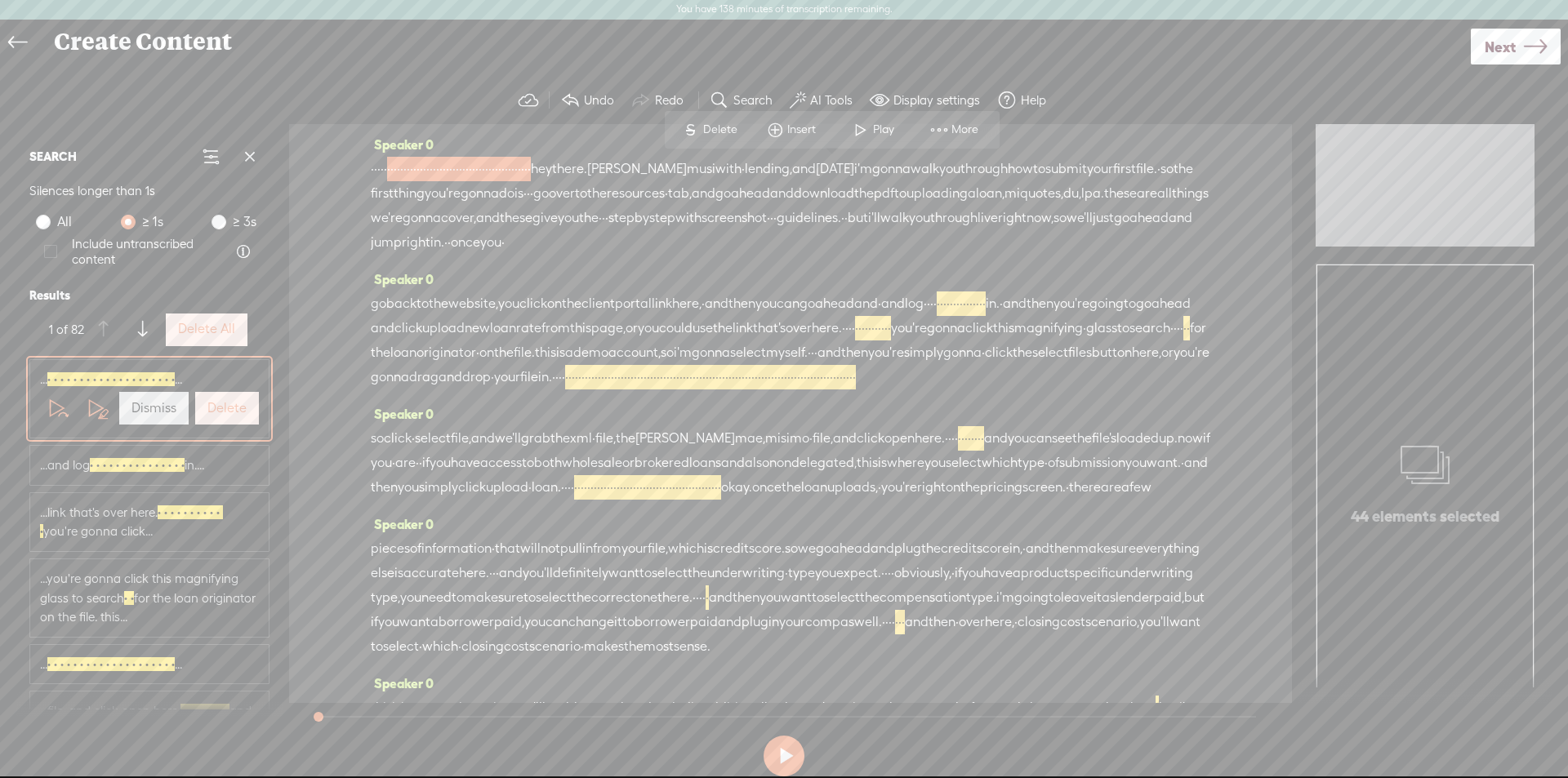
click at [219, 332] on label "Delete All" at bounding box center [207, 329] width 58 height 17
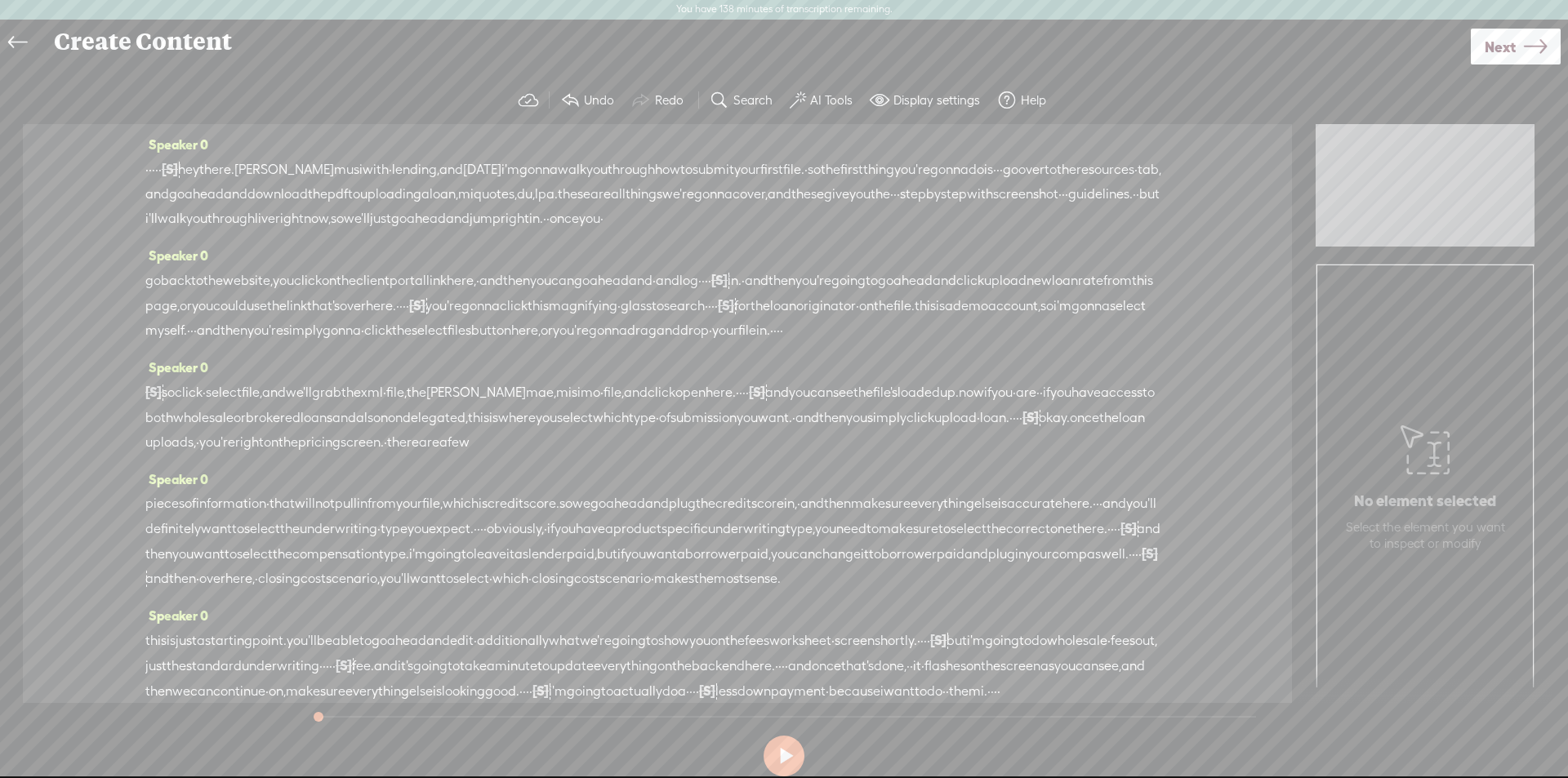
click at [820, 90] on button "AI Tools" at bounding box center [822, 101] width 80 height 33
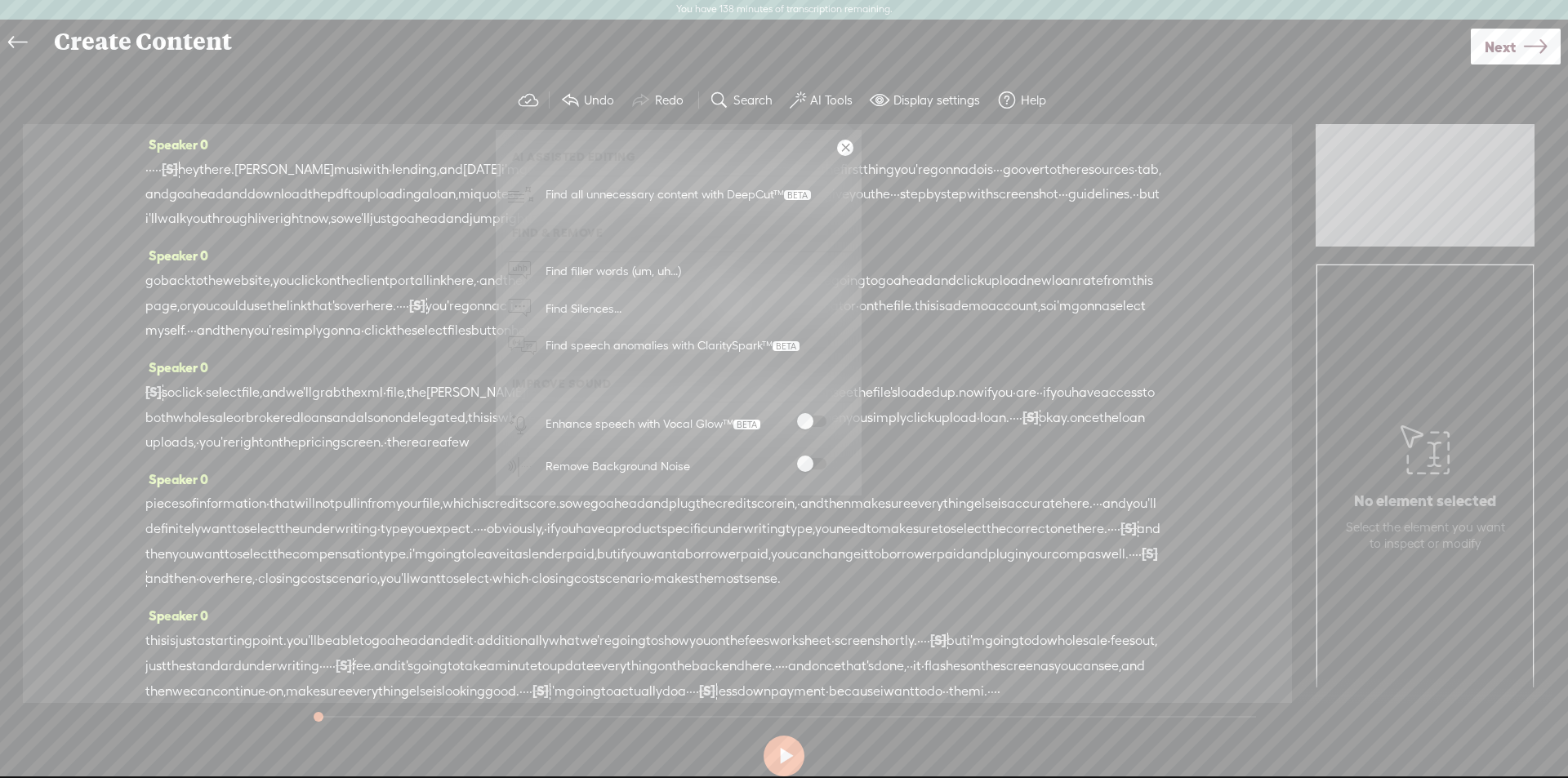
click at [812, 425] on span at bounding box center [812, 421] width 30 height 12
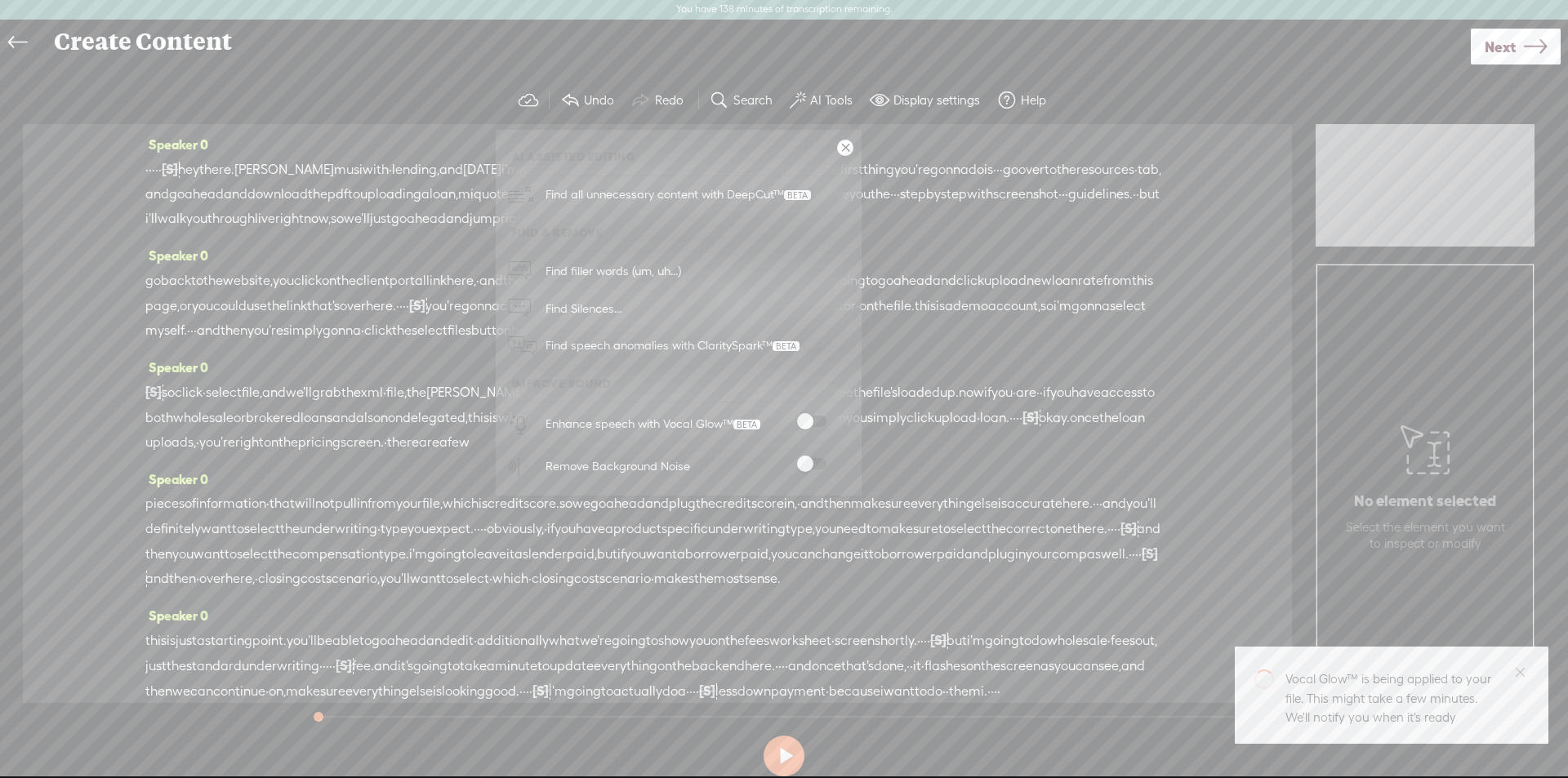
click at [814, 465] on span at bounding box center [812, 463] width 30 height 12
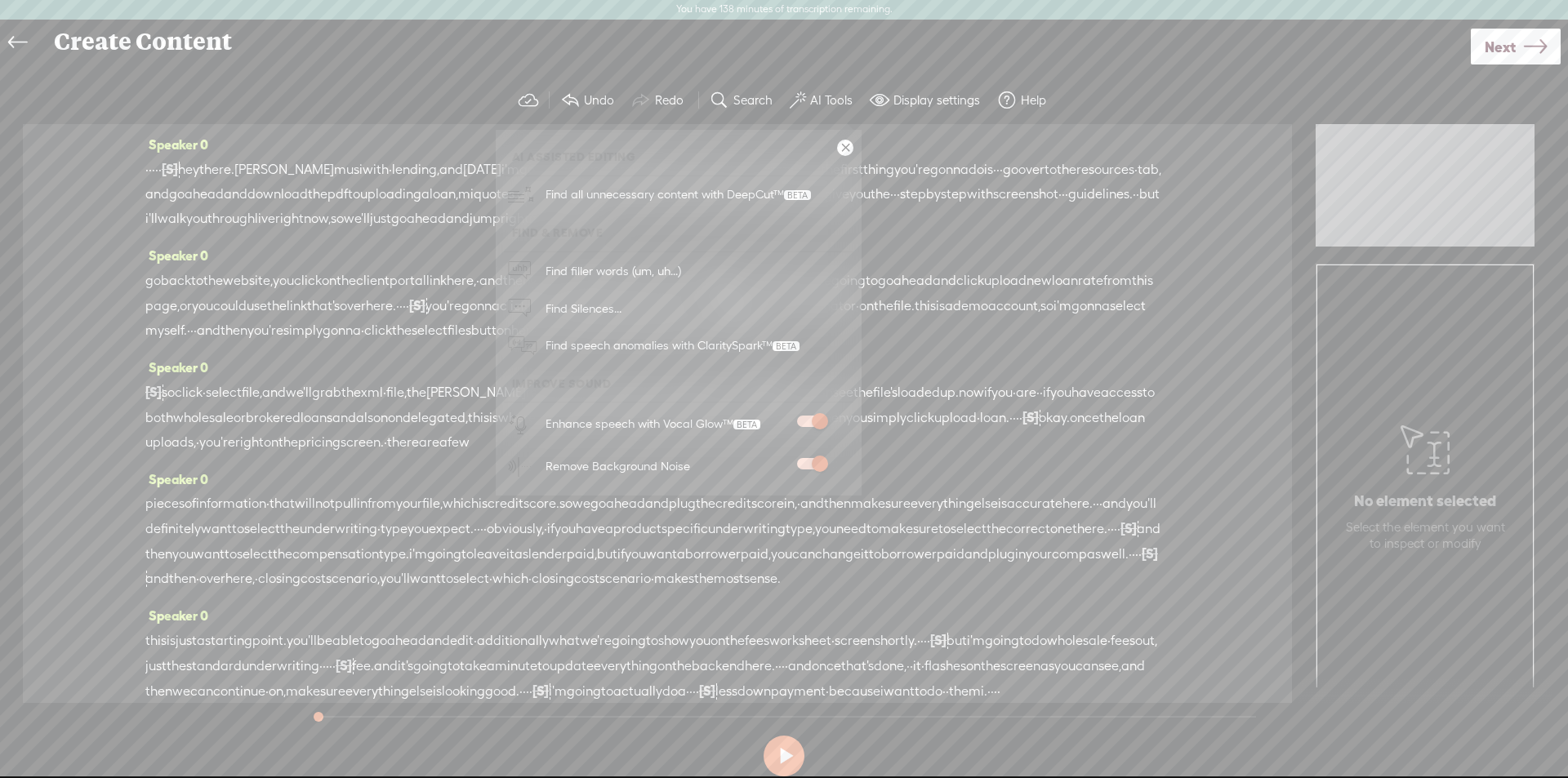
click at [1517, 52] on link "Next" at bounding box center [1516, 46] width 90 height 35
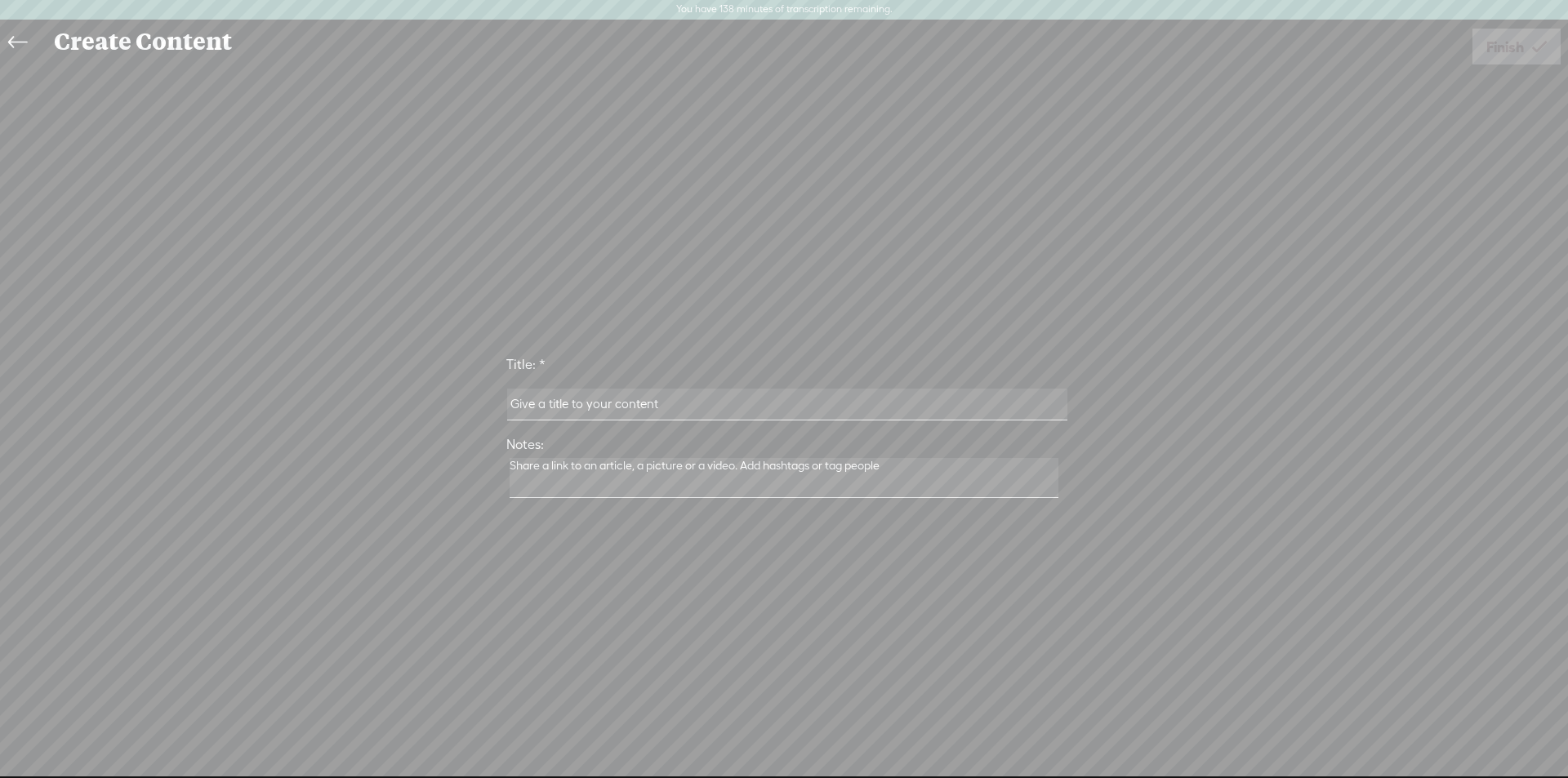
click at [537, 397] on input "text" at bounding box center [786, 404] width 559 height 32
type input "How to Register a Loan and Run MI and AUS with PL"
click at [1486, 50] on span "Finish" at bounding box center [1505, 46] width 37 height 41
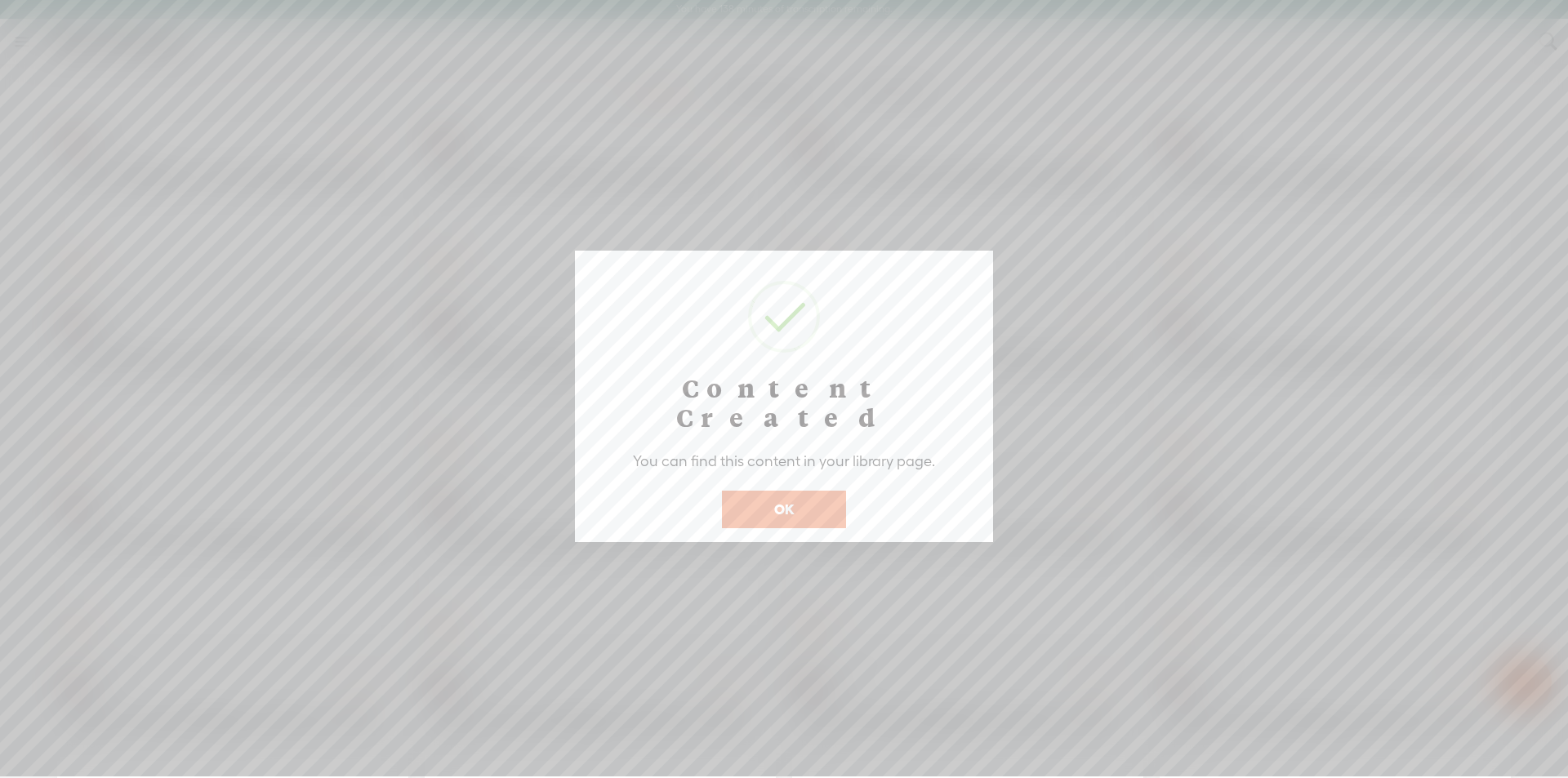
click at [768, 490] on button "OK" at bounding box center [783, 508] width 124 height 37
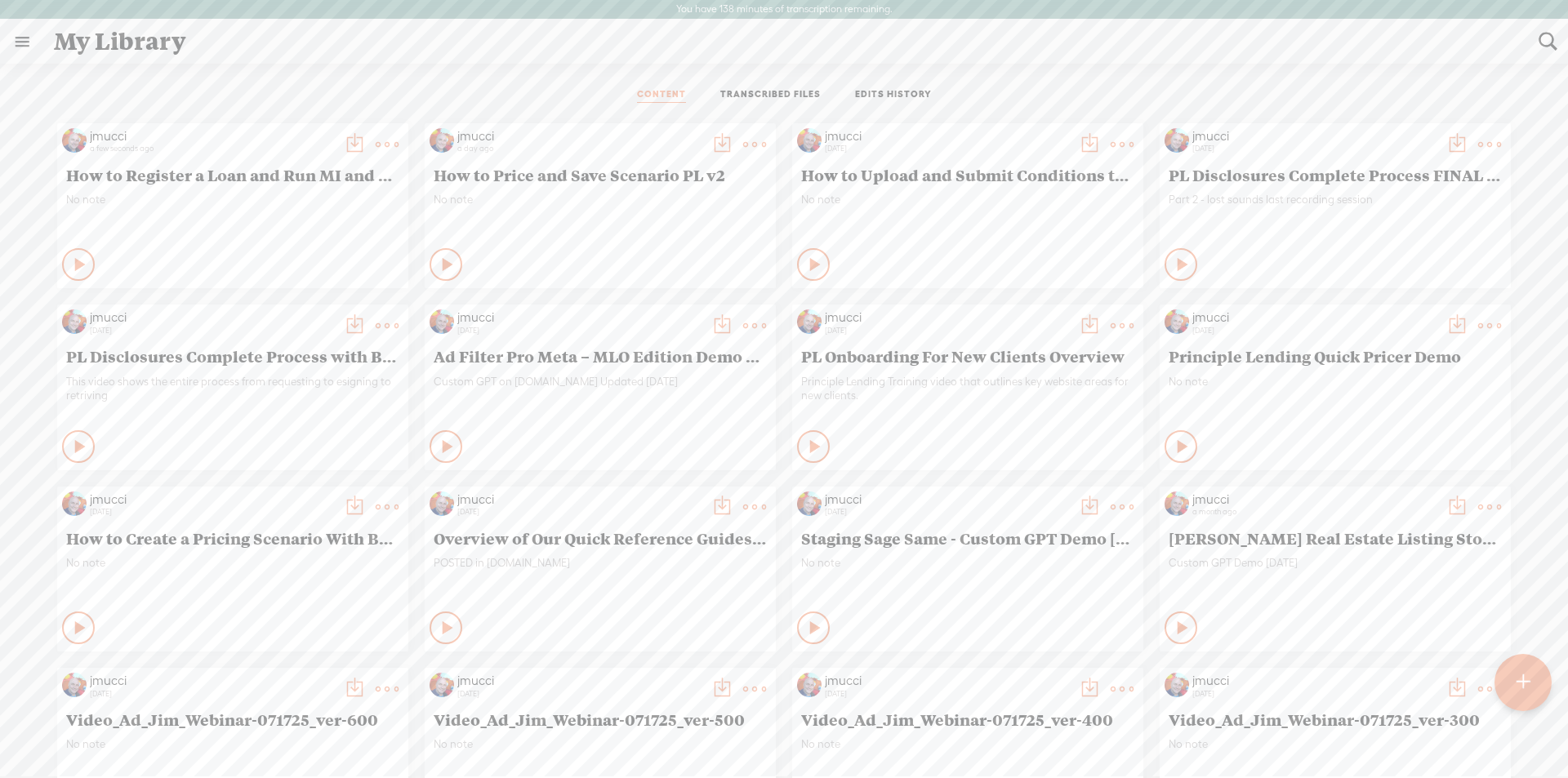
click at [343, 145] on t at bounding box center [354, 145] width 23 height 23
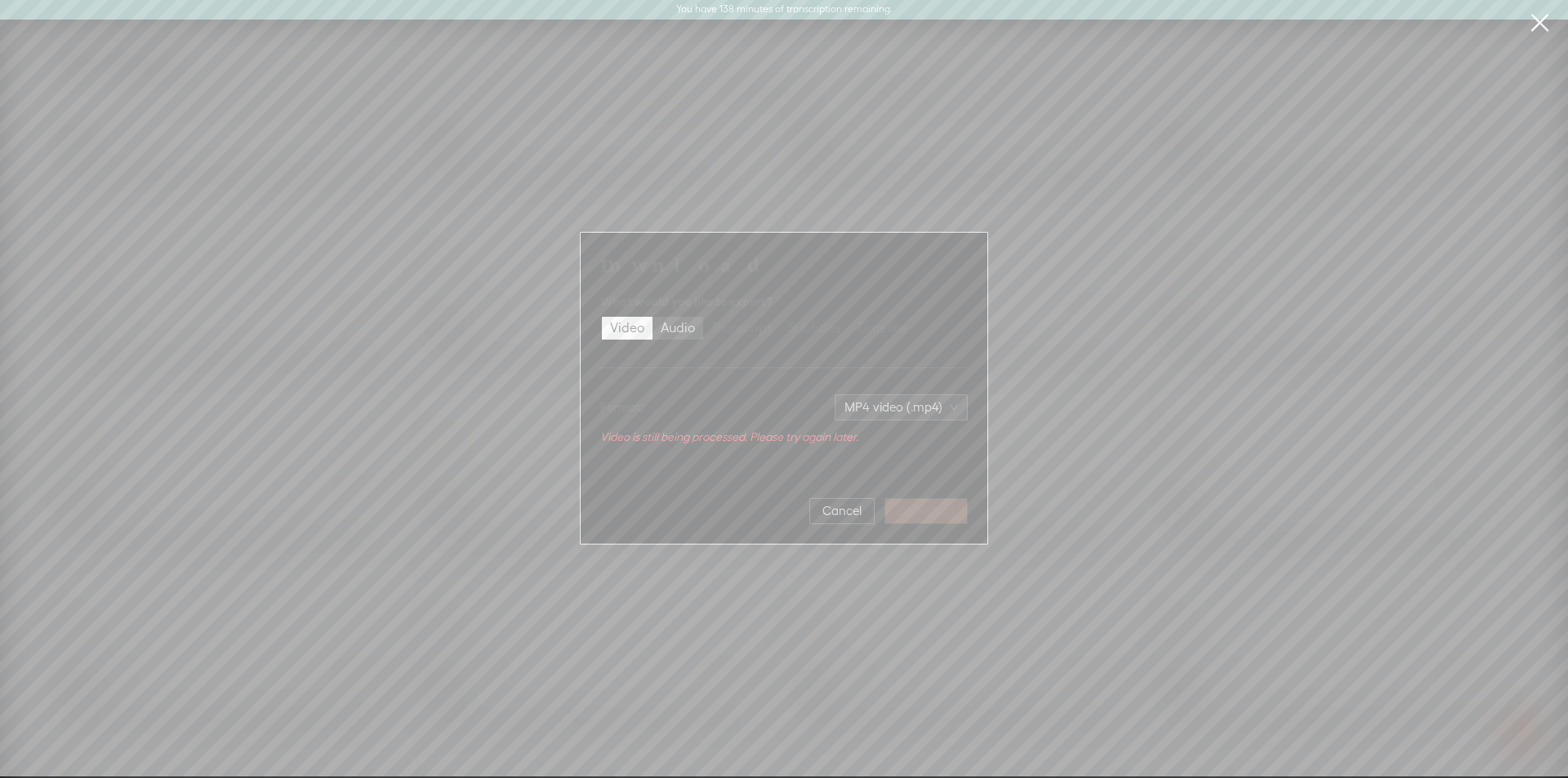
click at [686, 331] on div "Audio" at bounding box center [677, 328] width 35 height 23
click at [653, 317] on input "Audio" at bounding box center [653, 317] width 0 height 0
click at [727, 330] on div "Transcript" at bounding box center [741, 338] width 60 height 23
click at [703, 326] on input "Transcript" at bounding box center [703, 326] width 0 height 0
click at [916, 496] on span "Download" at bounding box center [926, 502] width 58 height 16
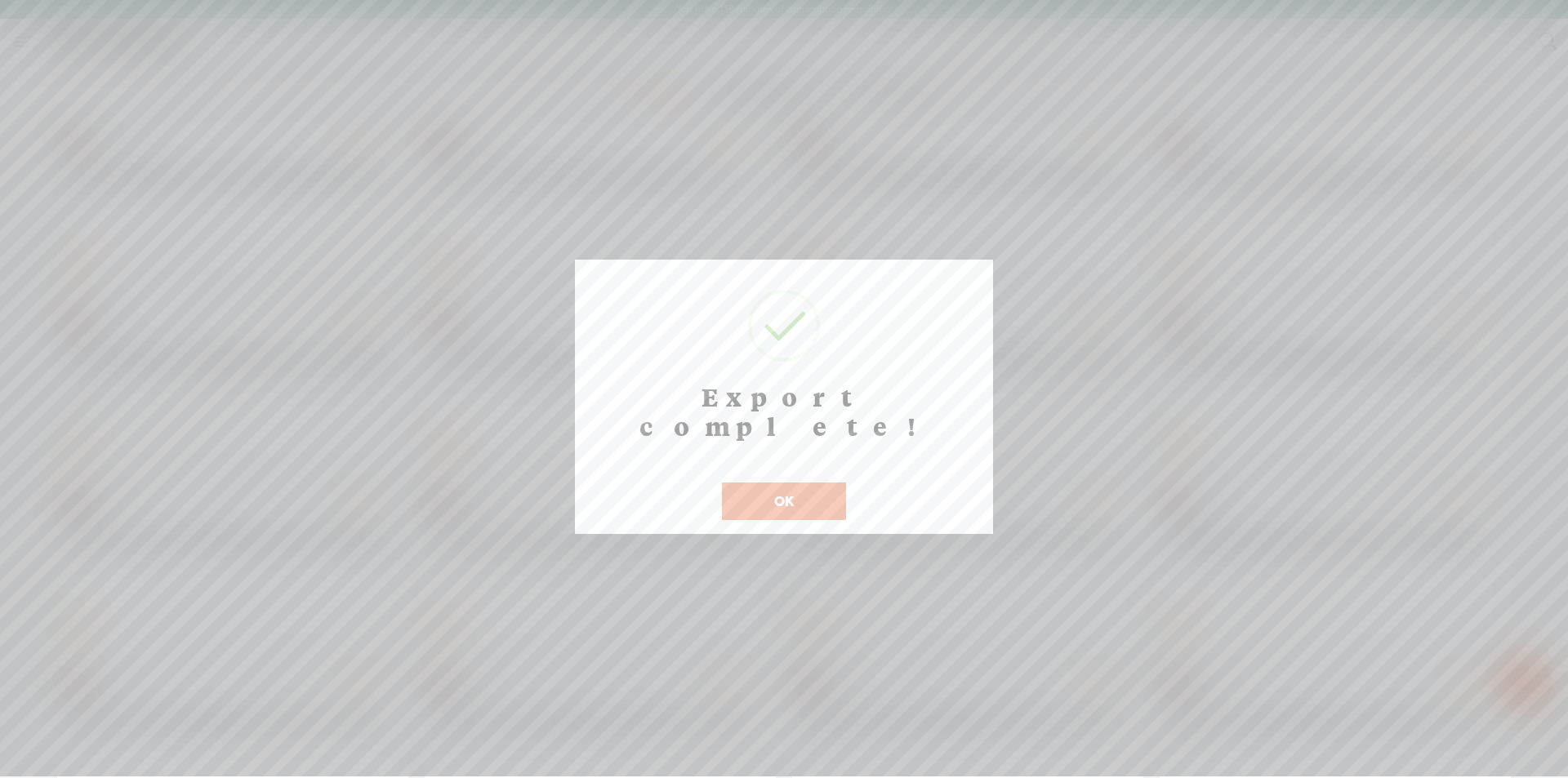
click at [785, 483] on button "OK" at bounding box center [783, 501] width 124 height 37
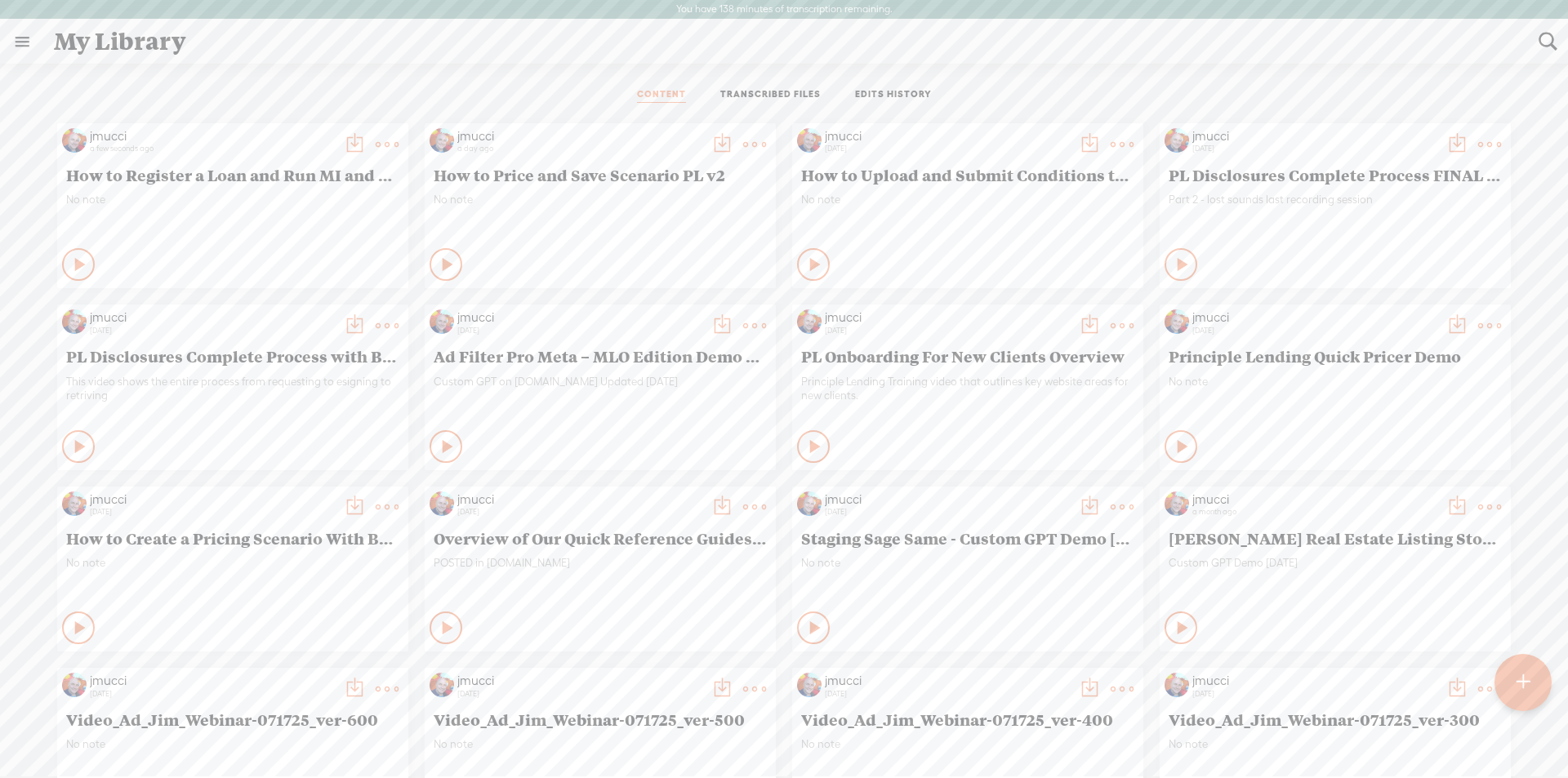
click at [343, 136] on t at bounding box center [354, 145] width 23 height 23
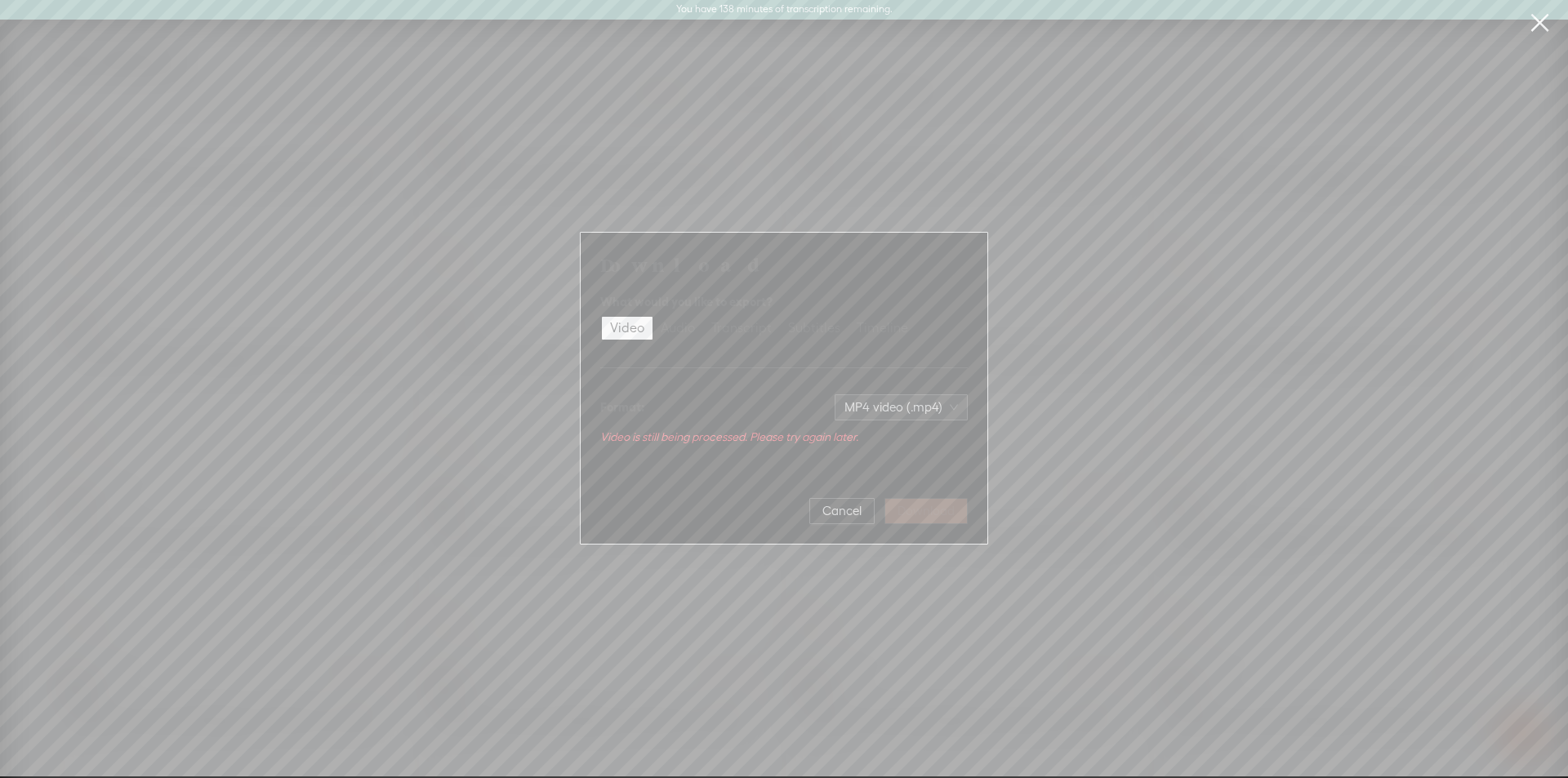
click at [411, 363] on div "Download What would you like to export? Video Audio Transcript Subtitles Timeli…" at bounding box center [784, 388] width 1568 height 776
click at [630, 331] on div "Video" at bounding box center [628, 328] width 35 height 23
click at [602, 317] on input "Video" at bounding box center [602, 317] width 0 height 0
click at [836, 499] on button "Cancel" at bounding box center [842, 510] width 65 height 26
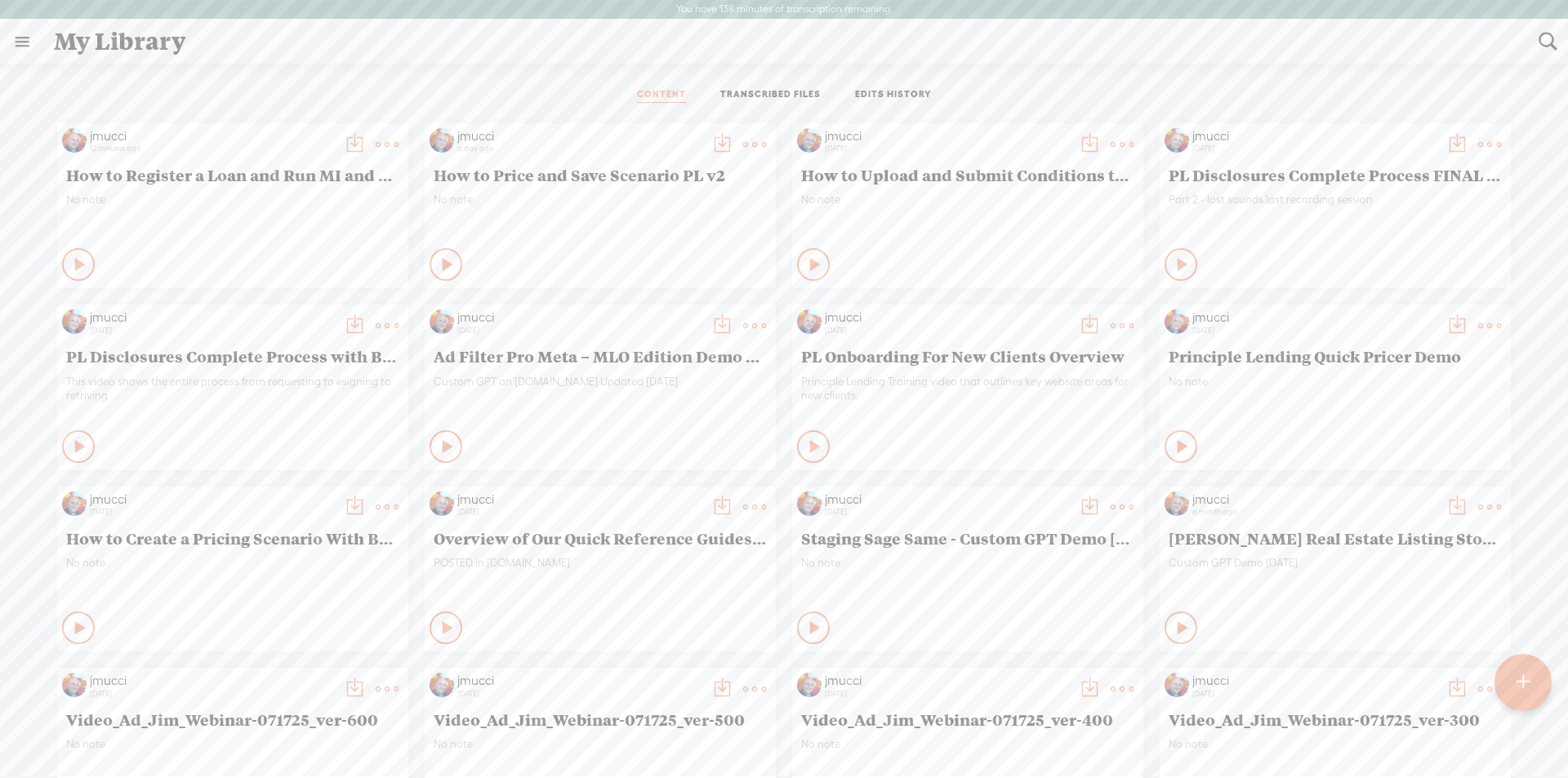
click at [343, 145] on t at bounding box center [354, 145] width 23 height 23
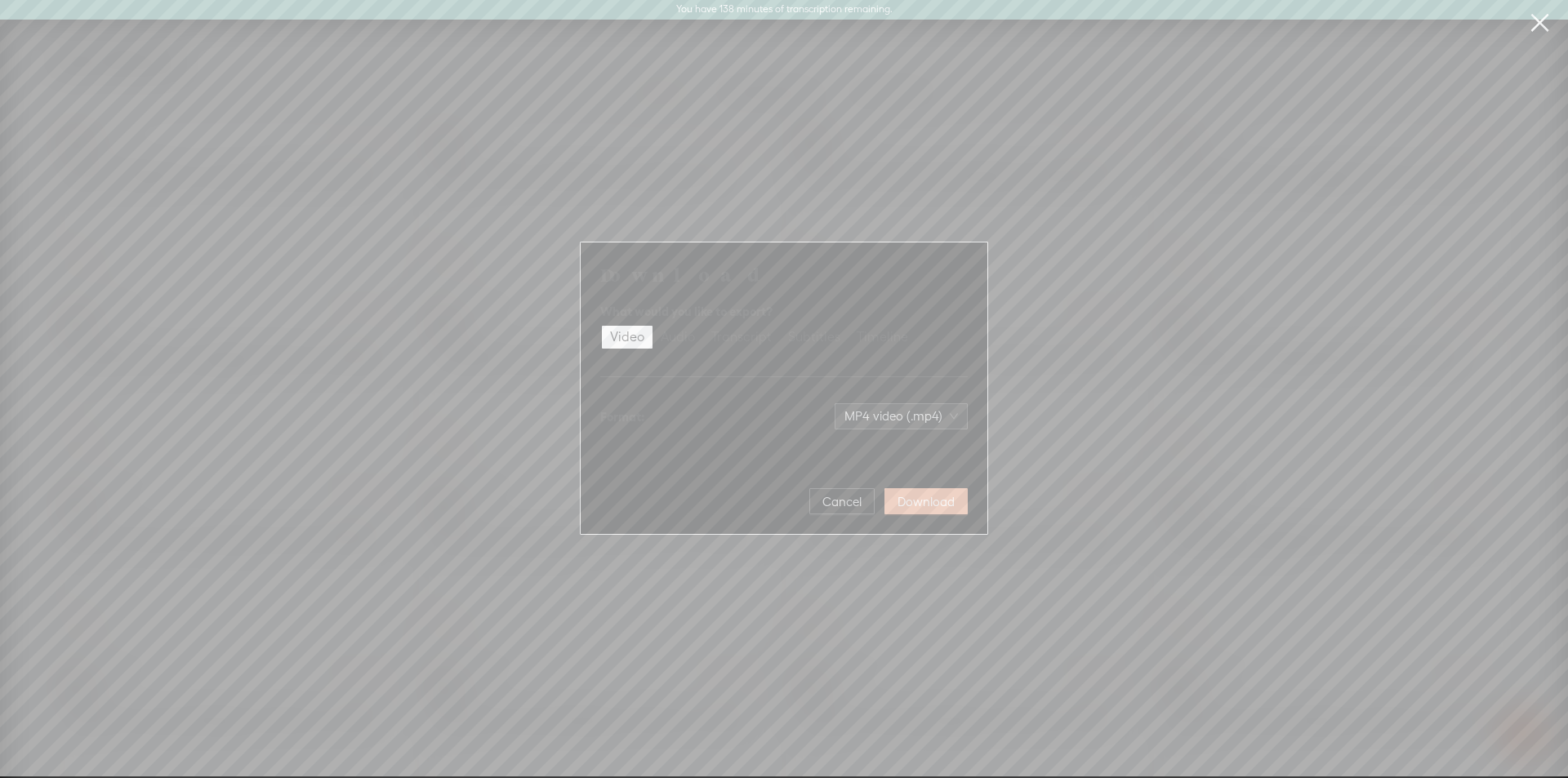
click at [928, 503] on span "Download" at bounding box center [926, 502] width 58 height 16
